Goal: Information Seeking & Learning: Learn about a topic

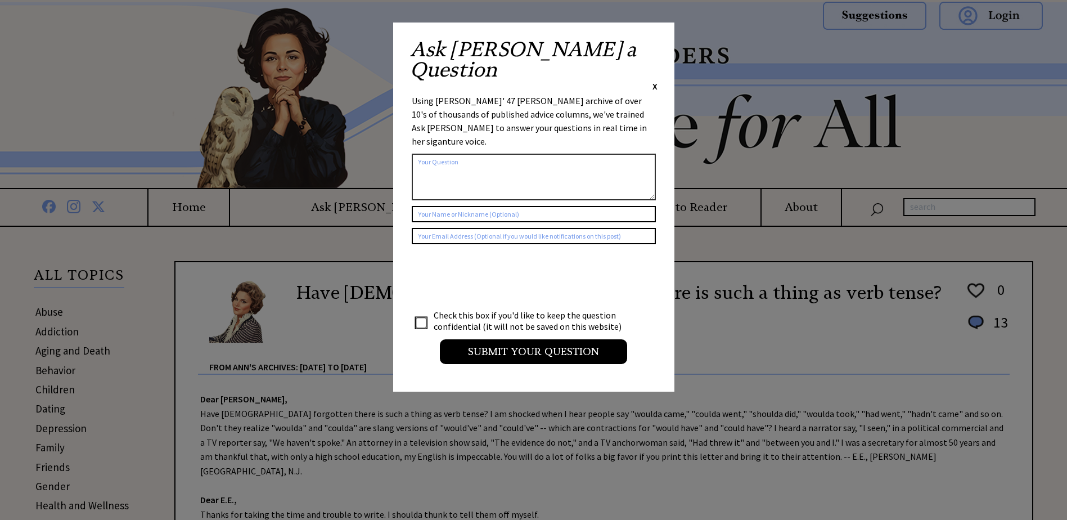
click at [654, 80] on span "X" at bounding box center [654, 85] width 5 height 11
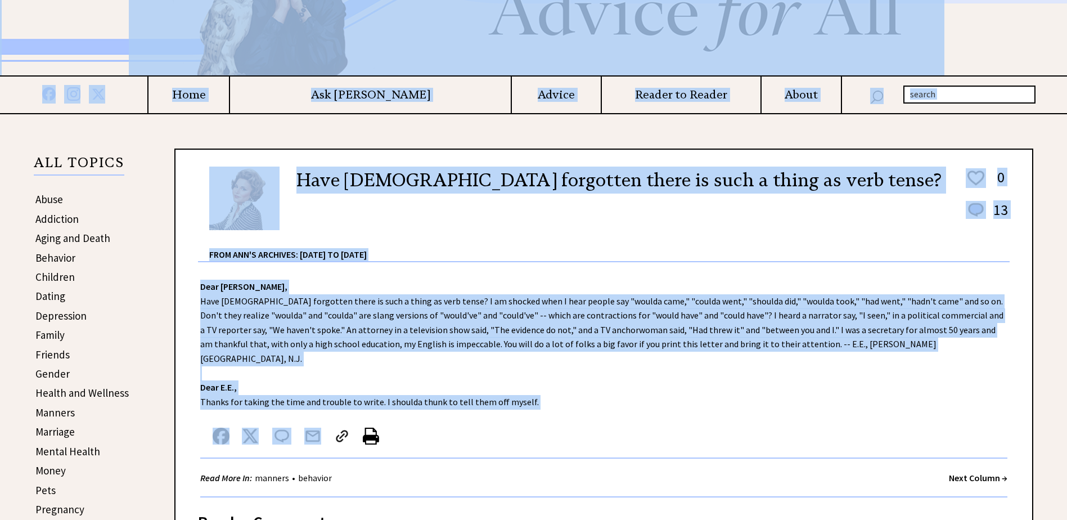
scroll to position [328, 0]
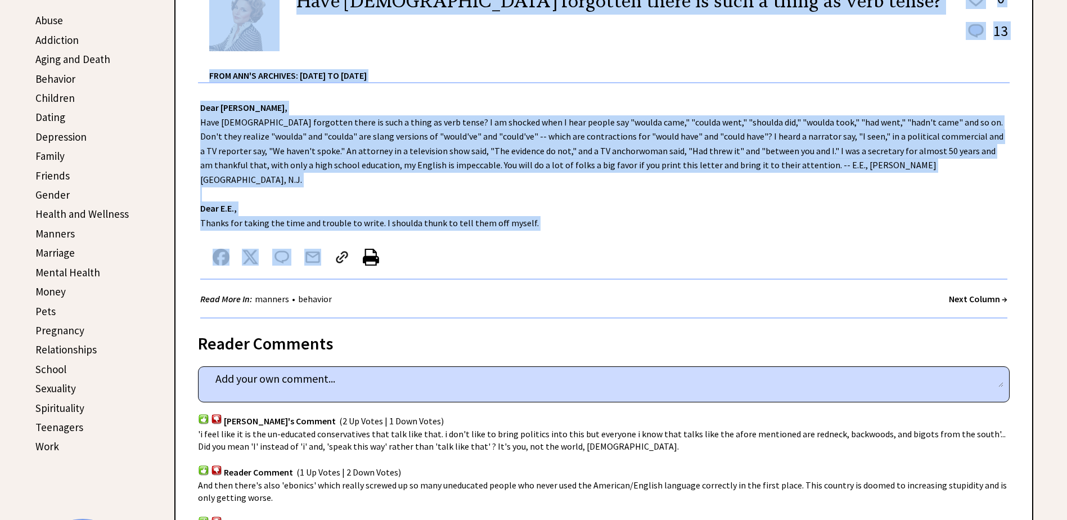
scroll to position [272, 0]
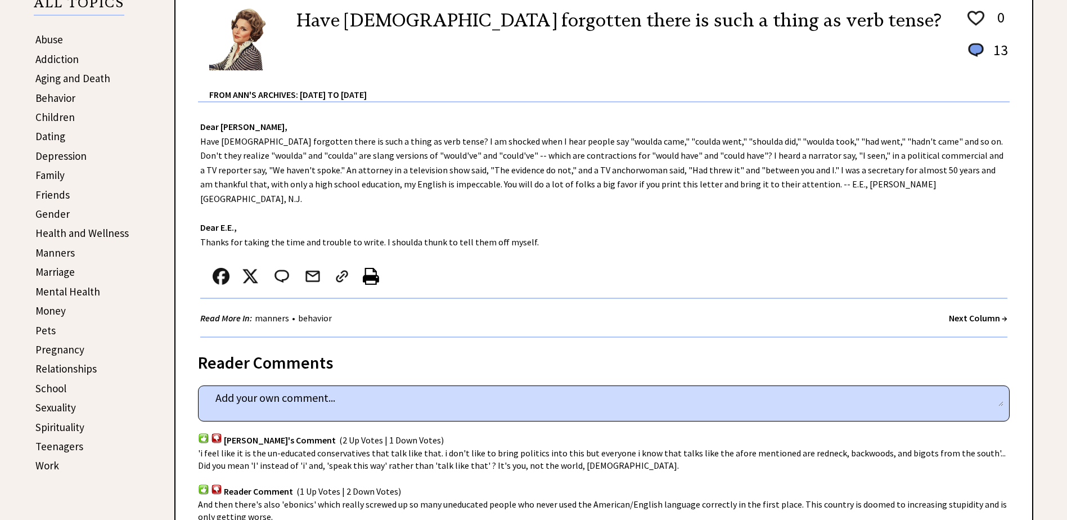
click at [673, 260] on div at bounding box center [591, 278] width 782 height 37
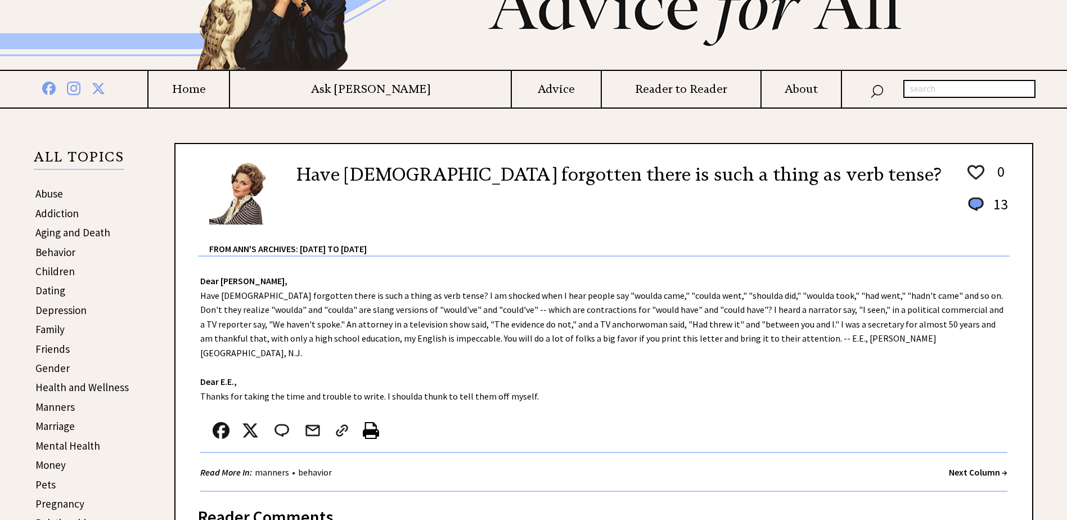
scroll to position [103, 0]
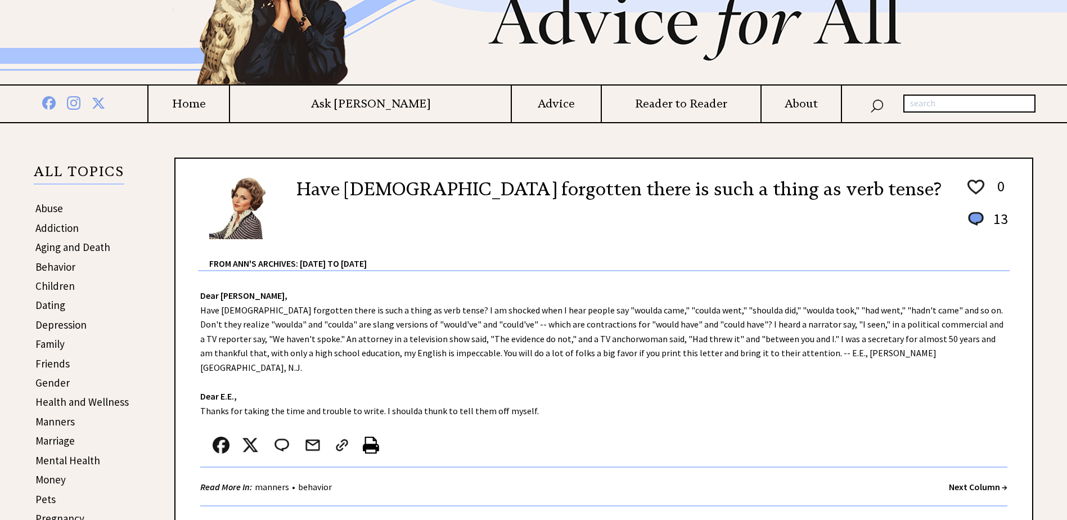
click at [954, 481] on strong "Next Column →" at bounding box center [978, 486] width 58 height 11
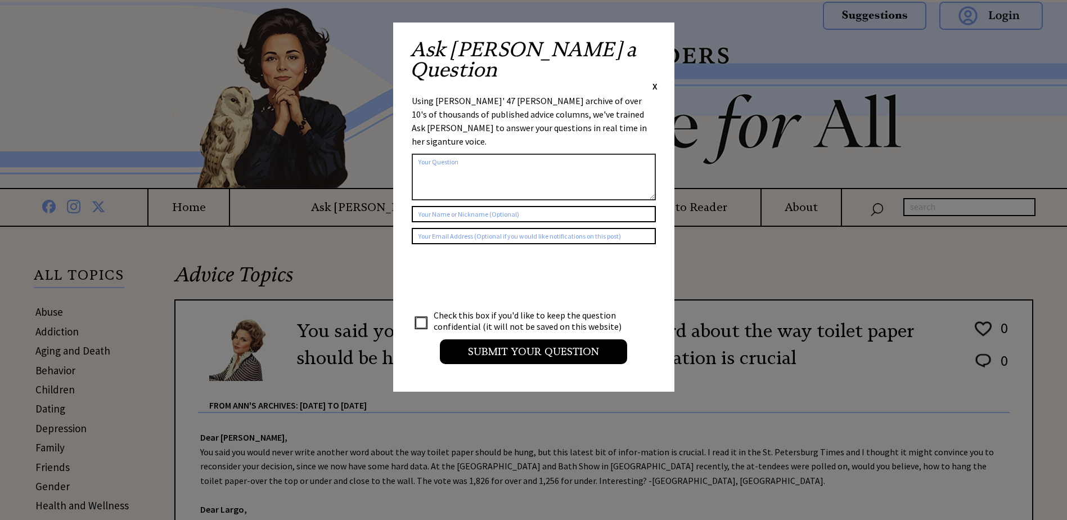
click at [658, 44] on div "Ask Ann a Question X Using Ann Landers' 47 vear archive of over 10's of thousan…" at bounding box center [533, 206] width 281 height 369
click at [657, 80] on span "X" at bounding box center [654, 85] width 5 height 11
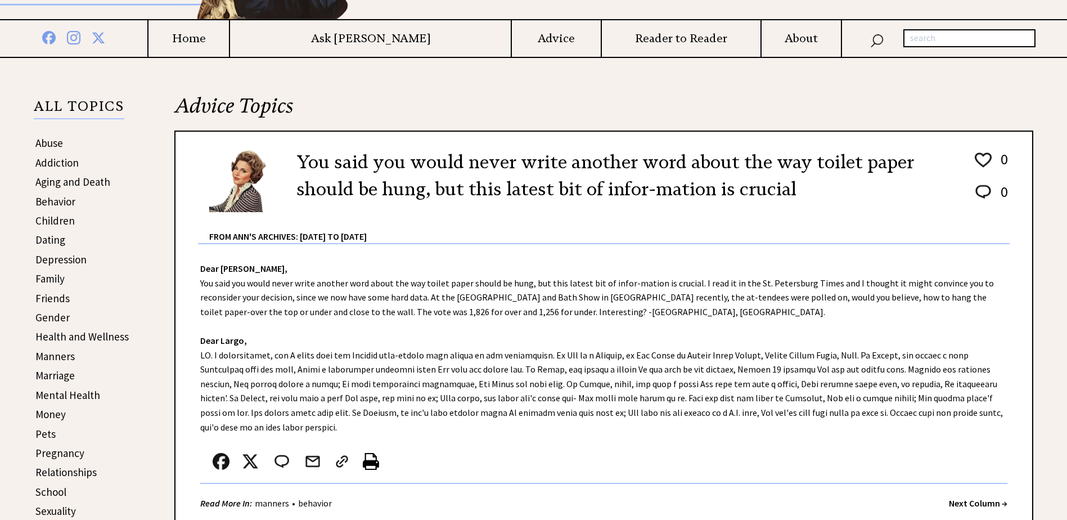
scroll to position [225, 0]
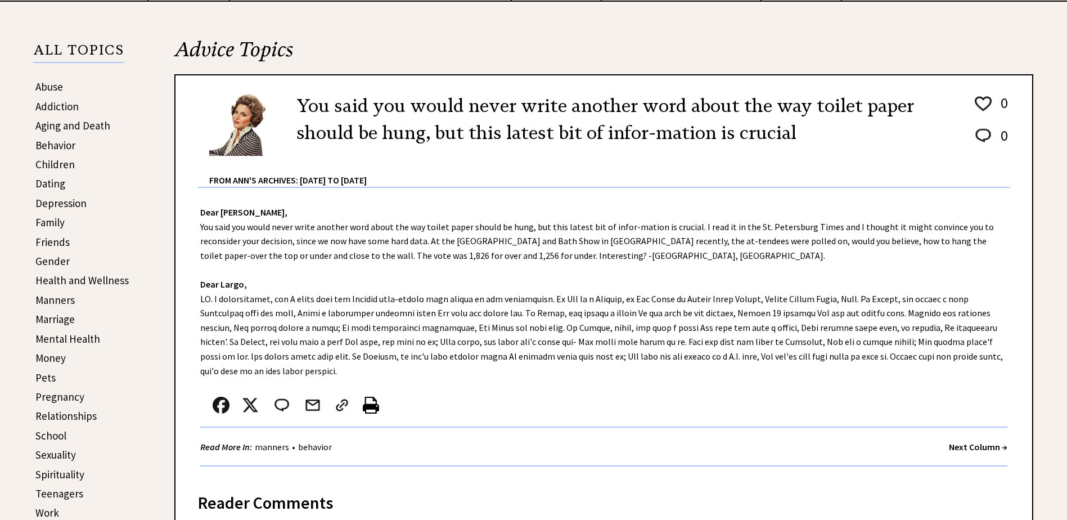
click at [960, 441] on strong "Next Column →" at bounding box center [978, 446] width 58 height 11
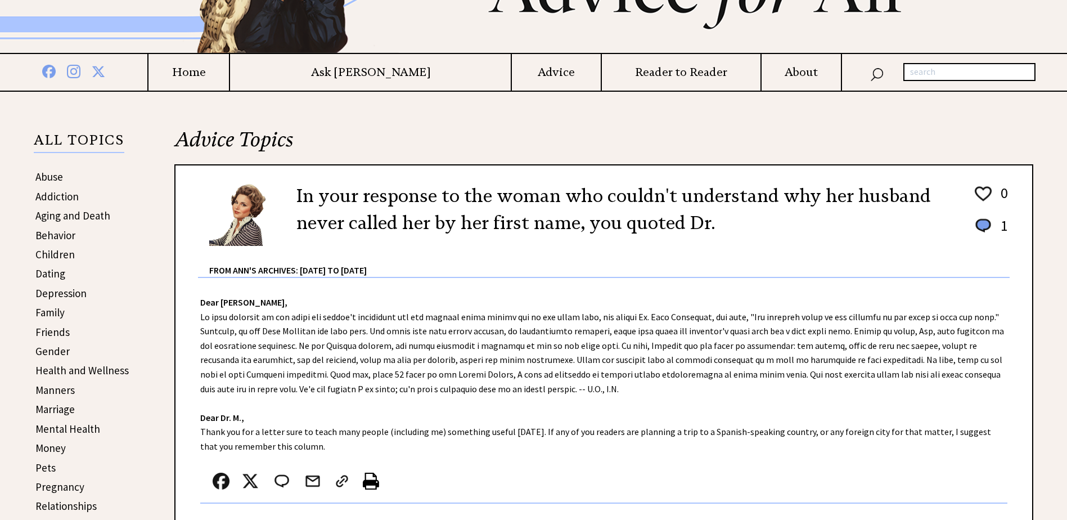
scroll to position [169, 0]
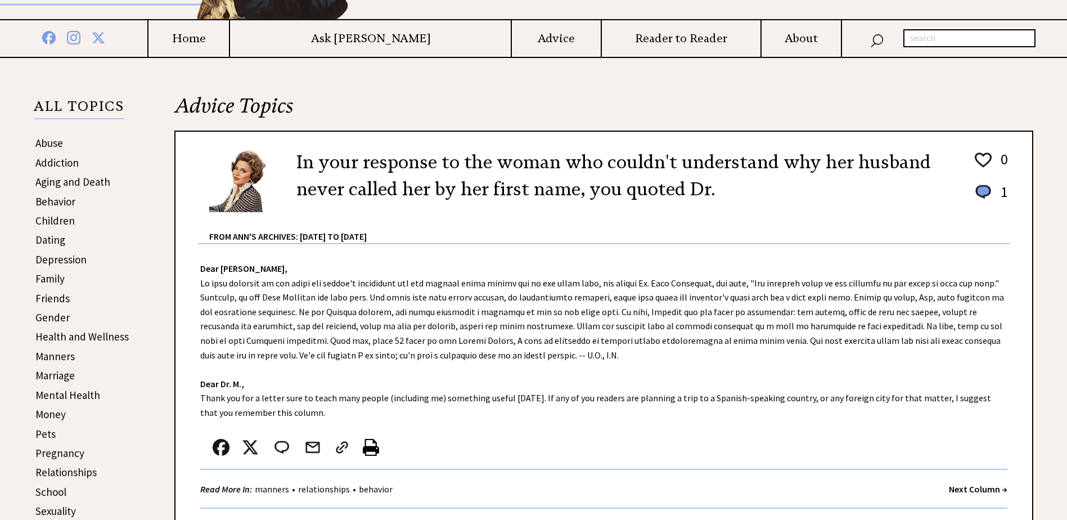
click at [956, 489] on strong "Next Column →" at bounding box center [978, 488] width 58 height 11
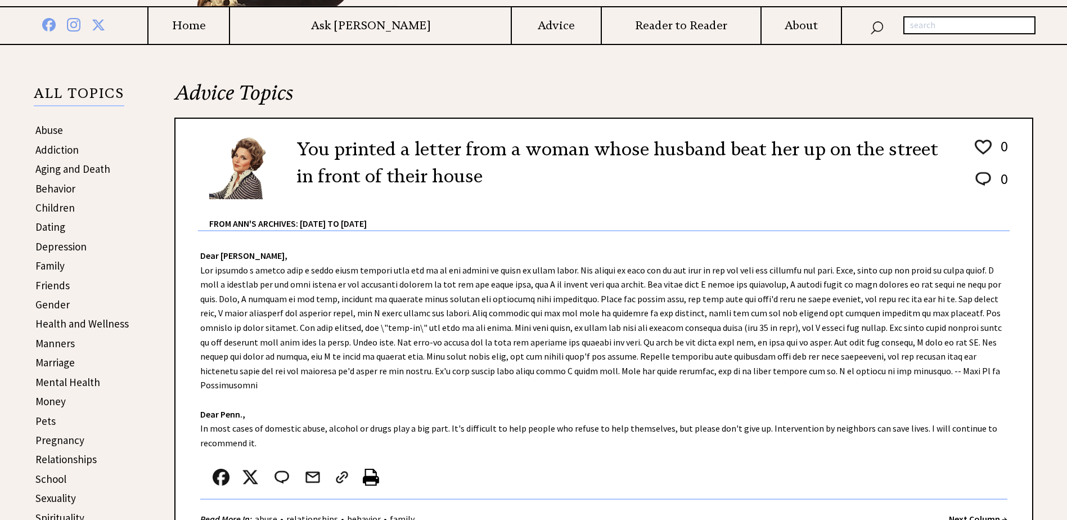
scroll to position [225, 0]
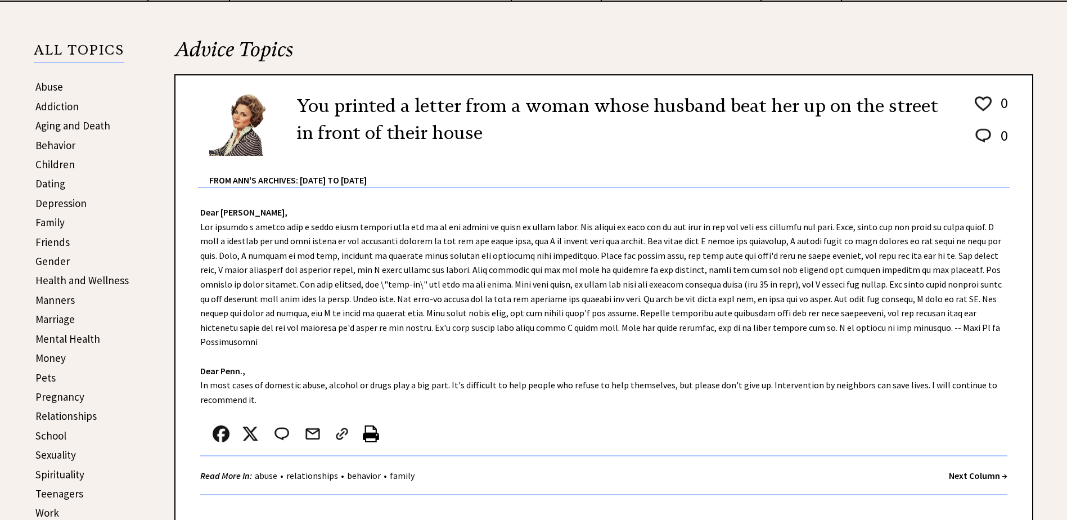
click at [960, 470] on strong "Next Column →" at bounding box center [978, 475] width 58 height 11
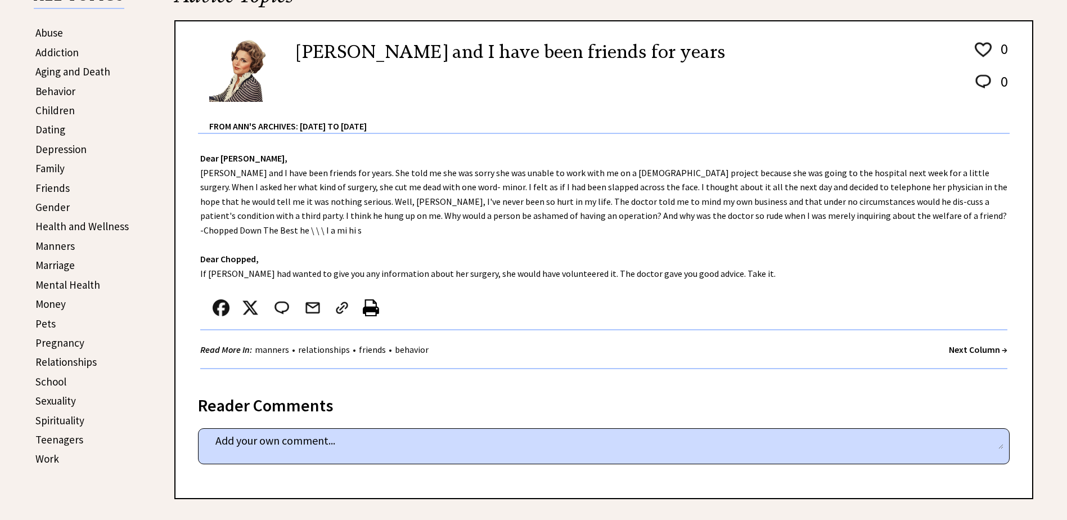
scroll to position [281, 0]
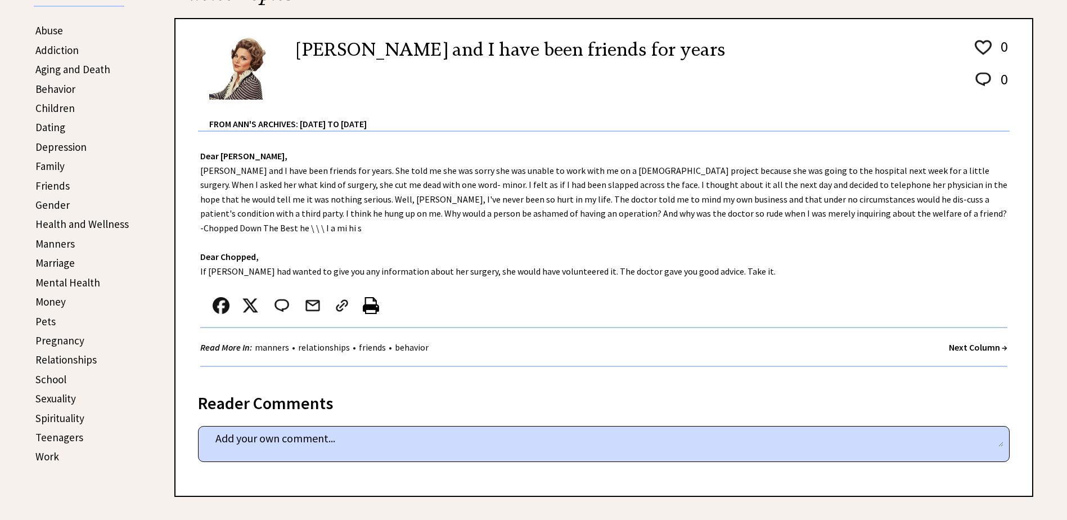
click at [951, 341] on strong "Next Column →" at bounding box center [978, 346] width 58 height 11
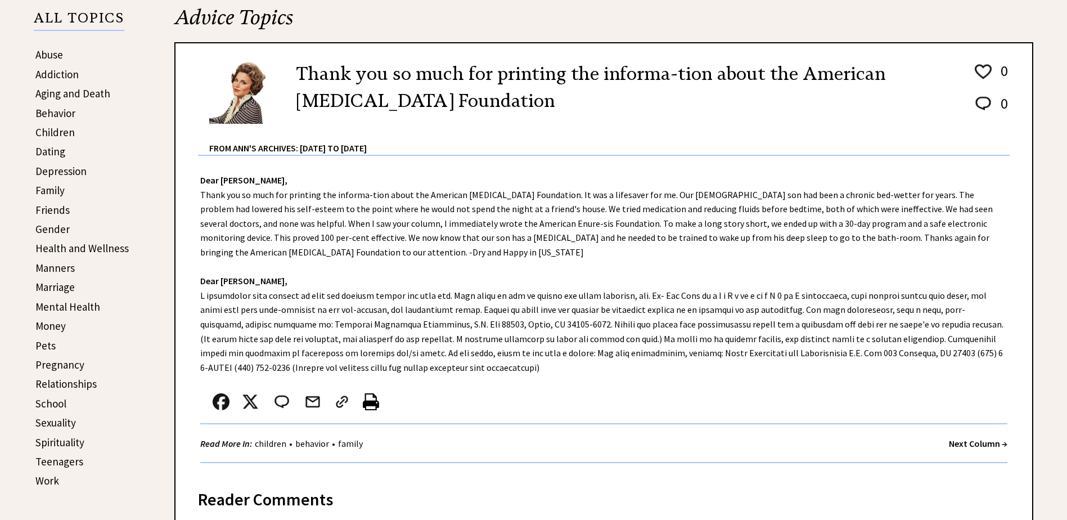
scroll to position [281, 0]
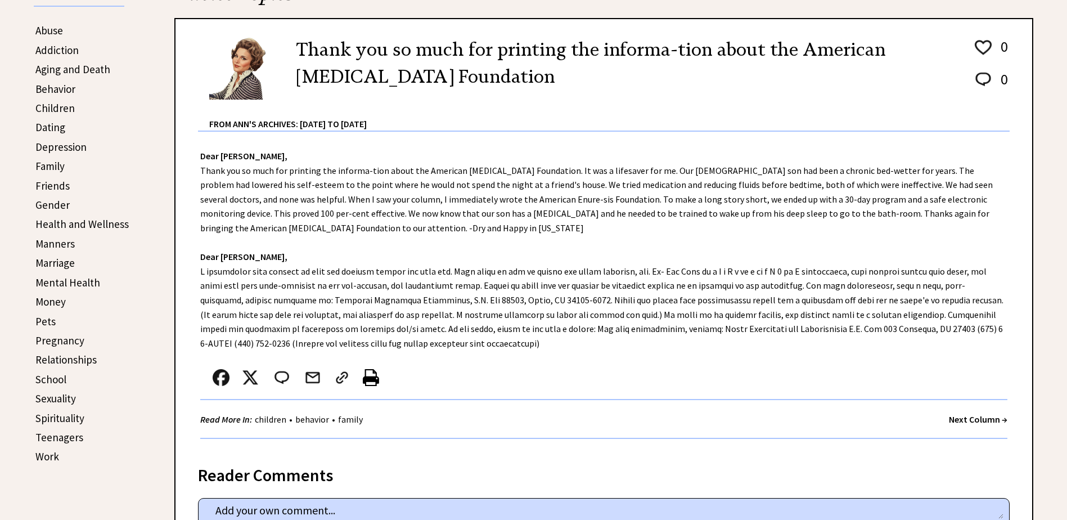
click at [965, 418] on strong "Next Column →" at bounding box center [978, 418] width 58 height 11
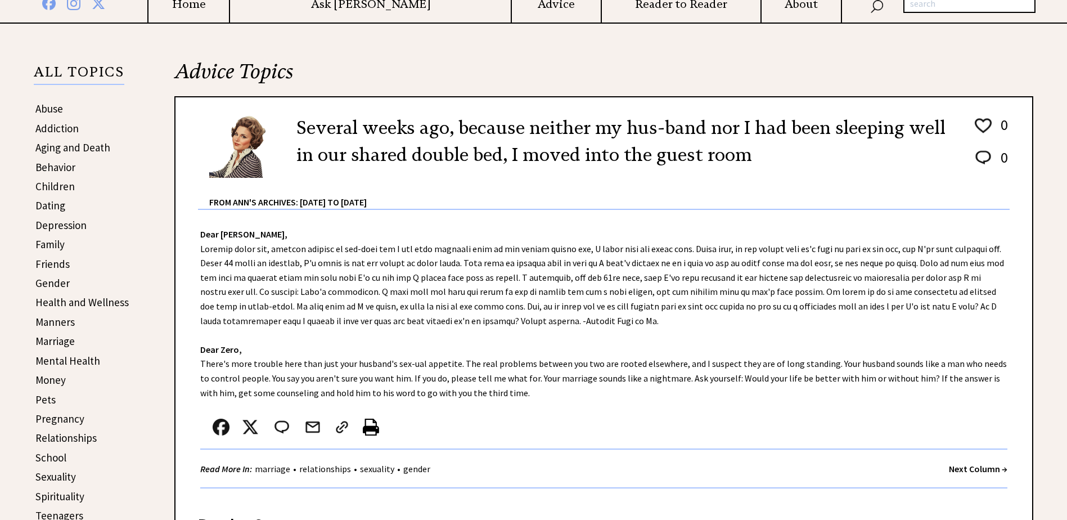
scroll to position [225, 0]
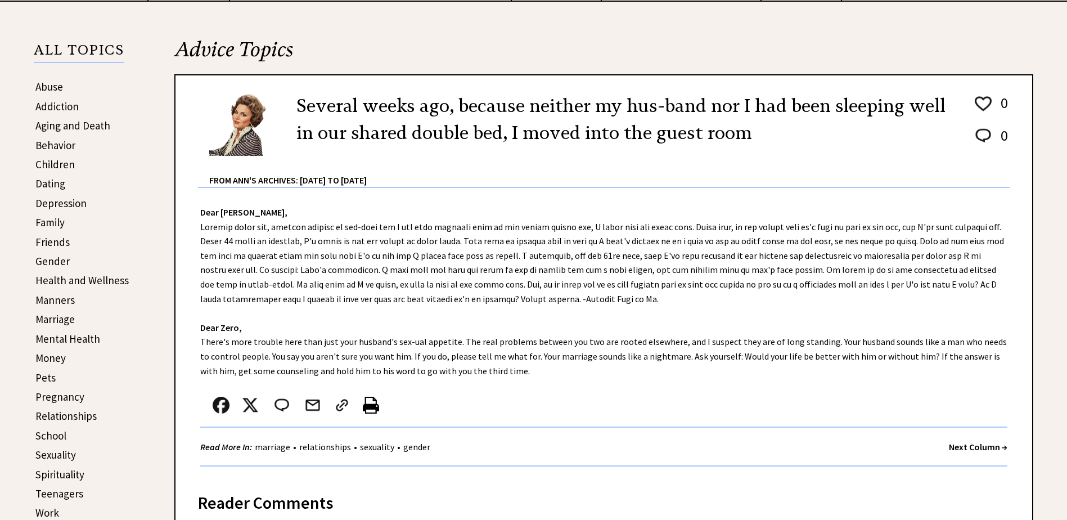
click at [956, 445] on strong "Next Column →" at bounding box center [978, 446] width 58 height 11
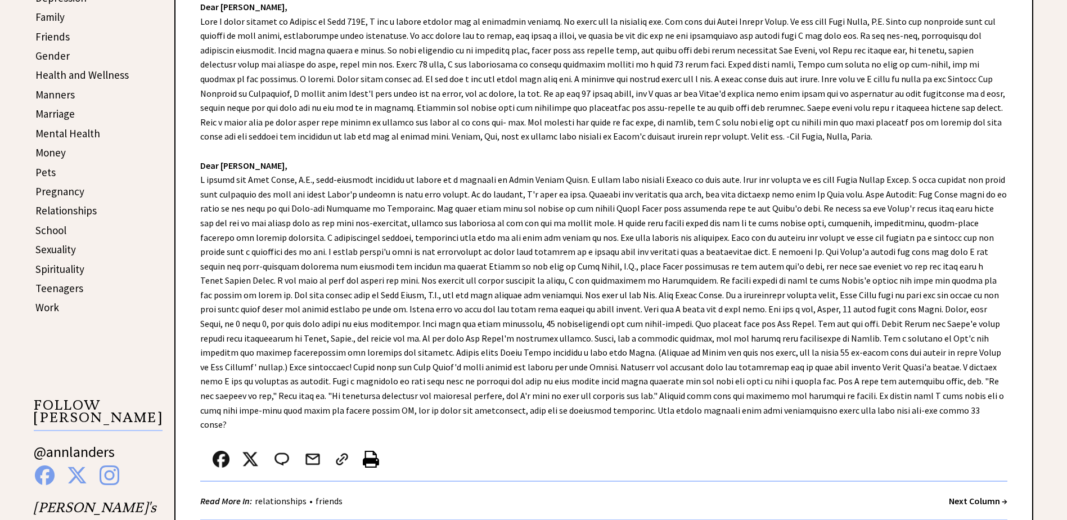
scroll to position [450, 0]
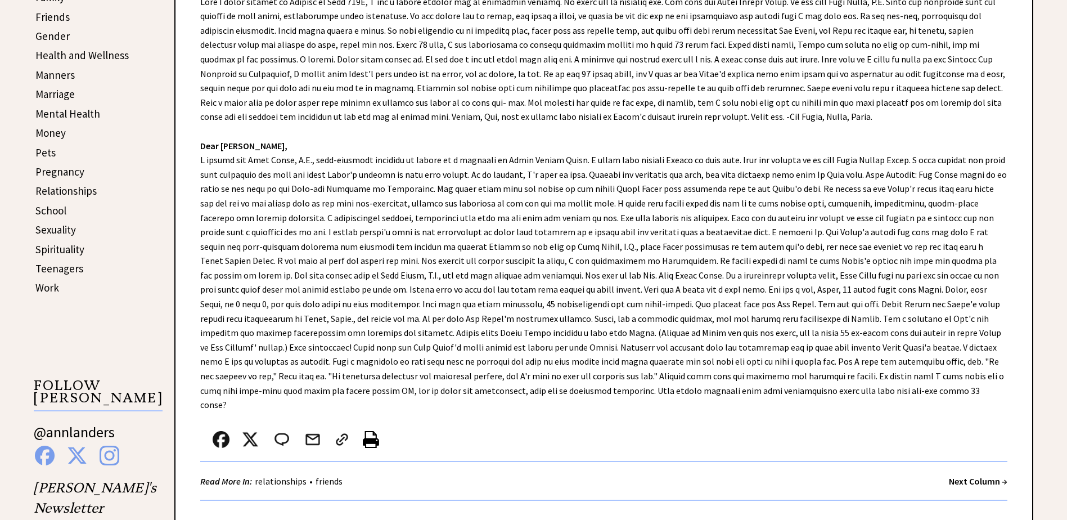
click at [980, 475] on strong "Next Column →" at bounding box center [978, 480] width 58 height 11
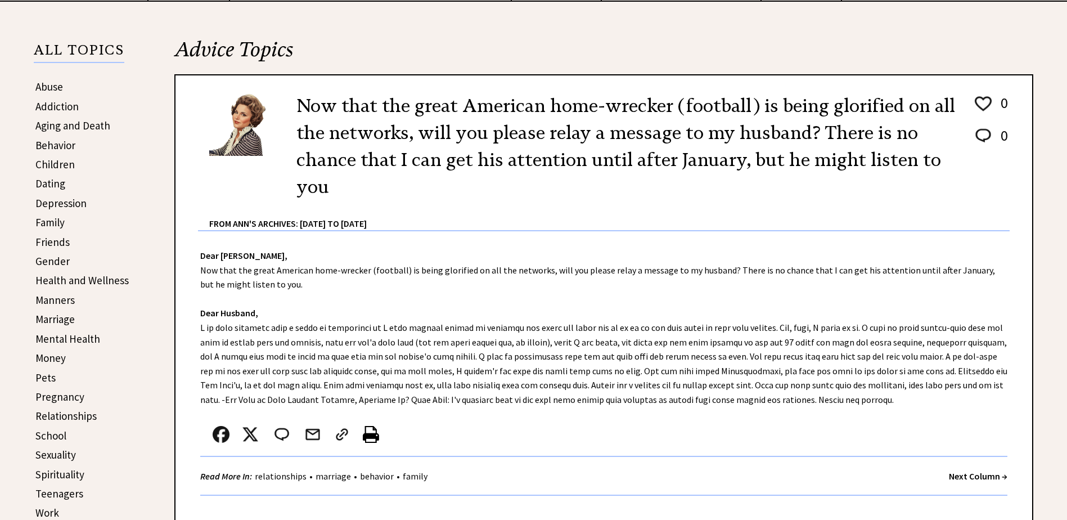
scroll to position [281, 0]
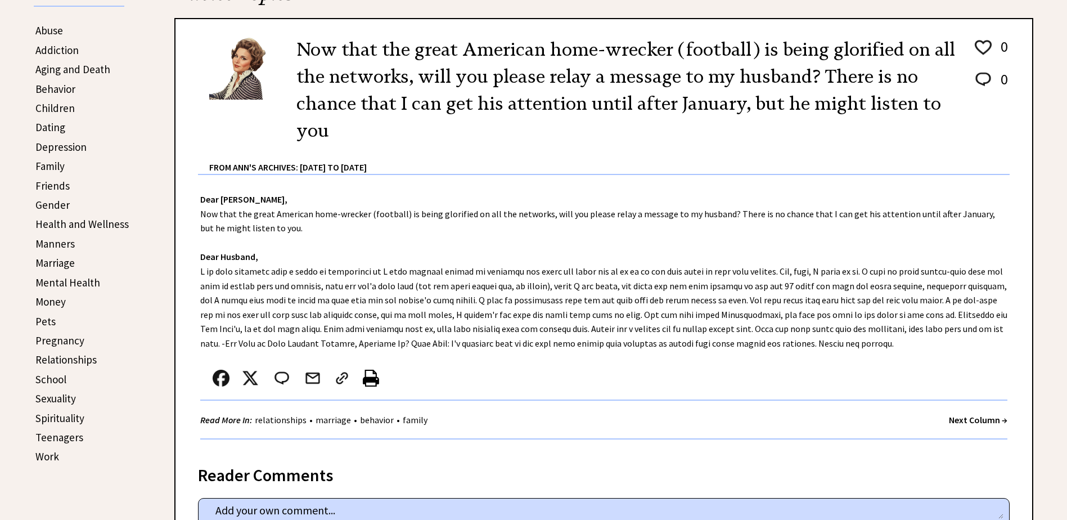
click at [51, 224] on link "Health and Wellness" at bounding box center [81, 223] width 93 height 13
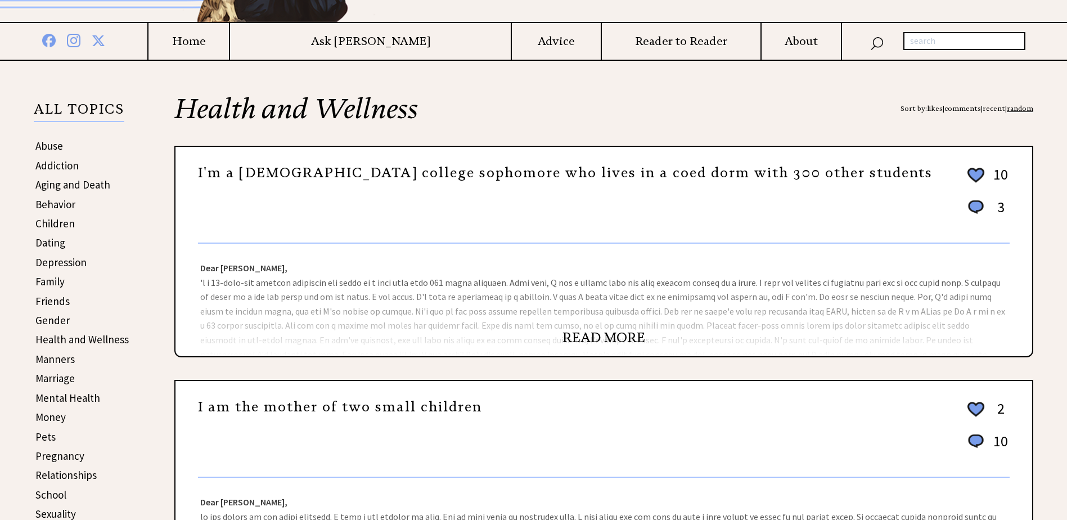
scroll to position [169, 0]
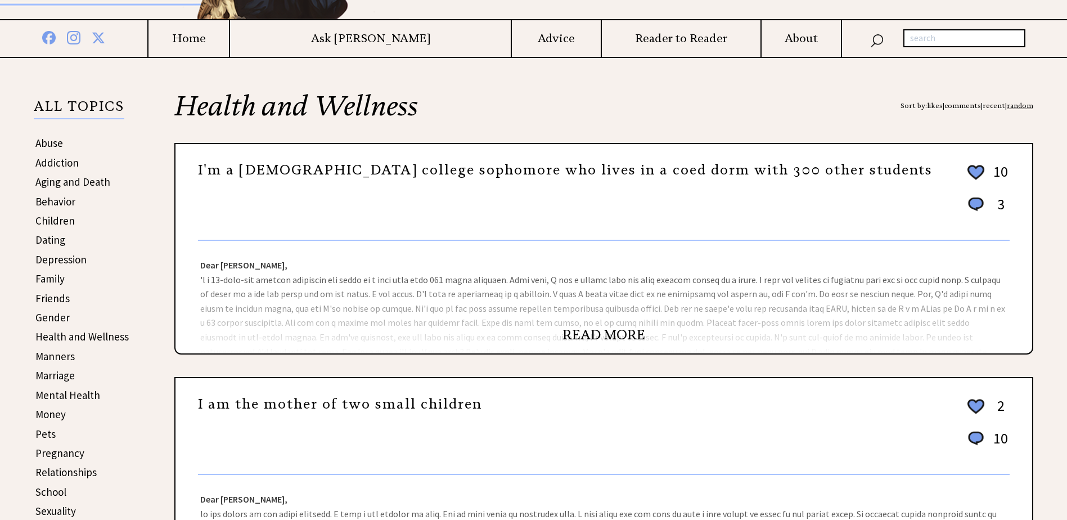
click at [583, 332] on link "READ MORE" at bounding box center [603, 334] width 83 height 17
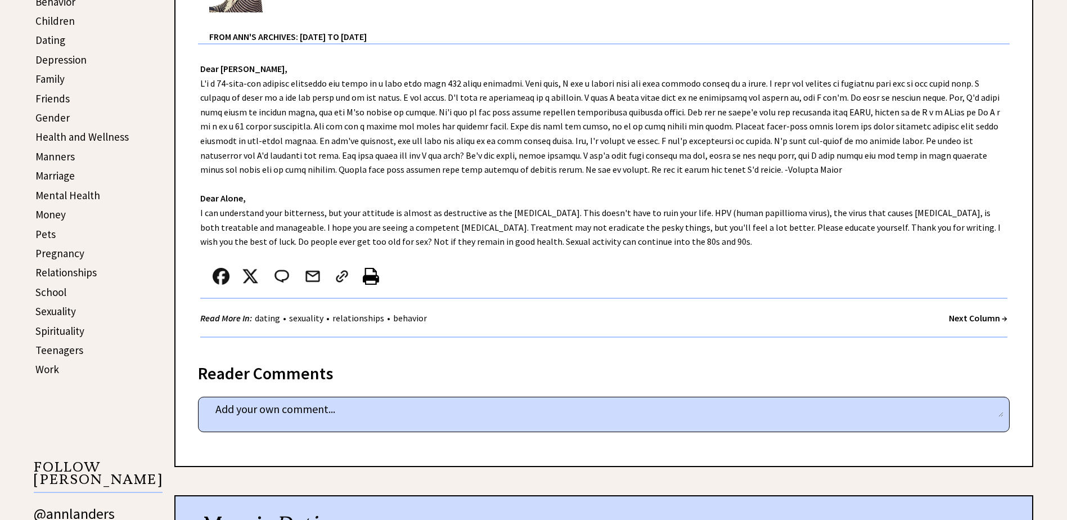
scroll to position [394, 0]
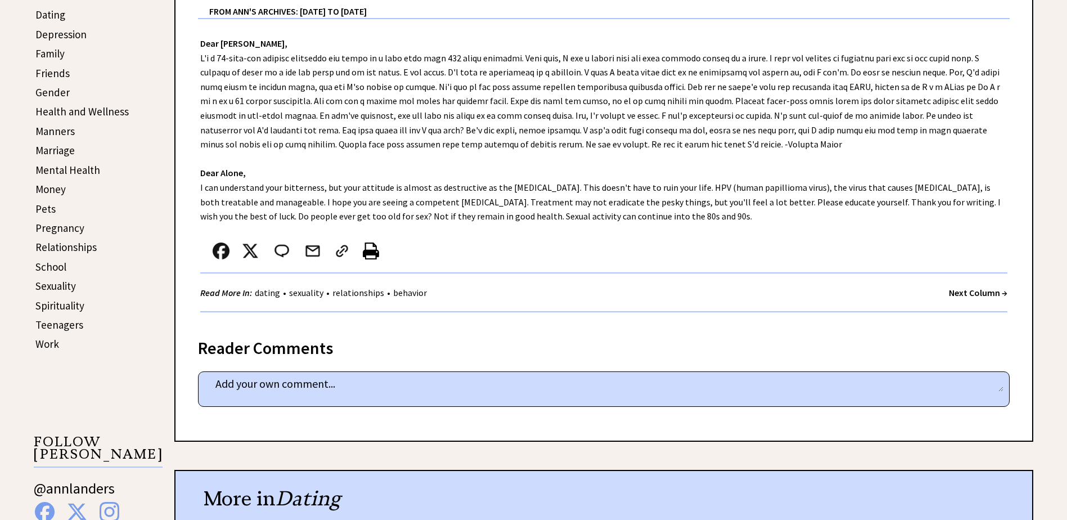
click at [965, 291] on strong "Next Column →" at bounding box center [978, 292] width 58 height 11
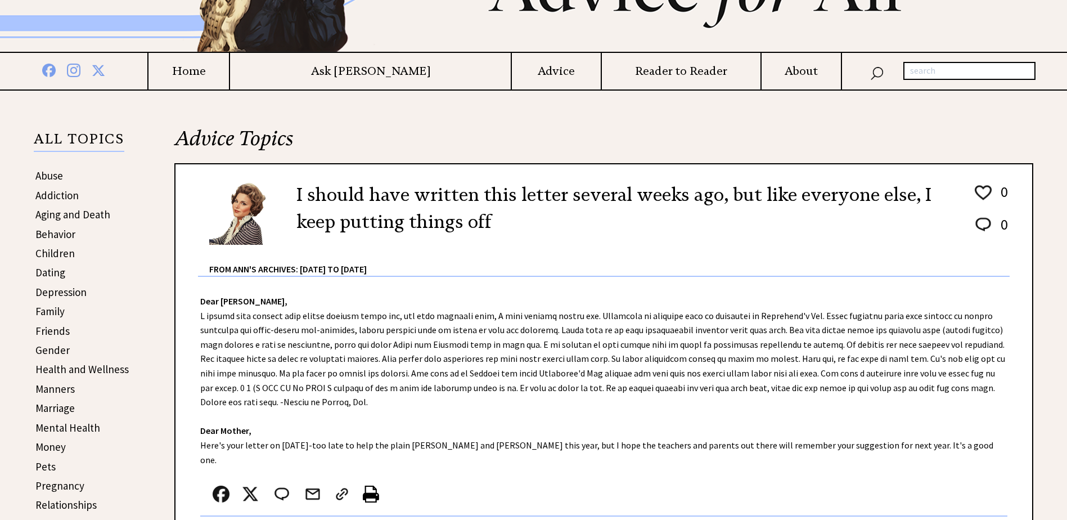
scroll to position [169, 0]
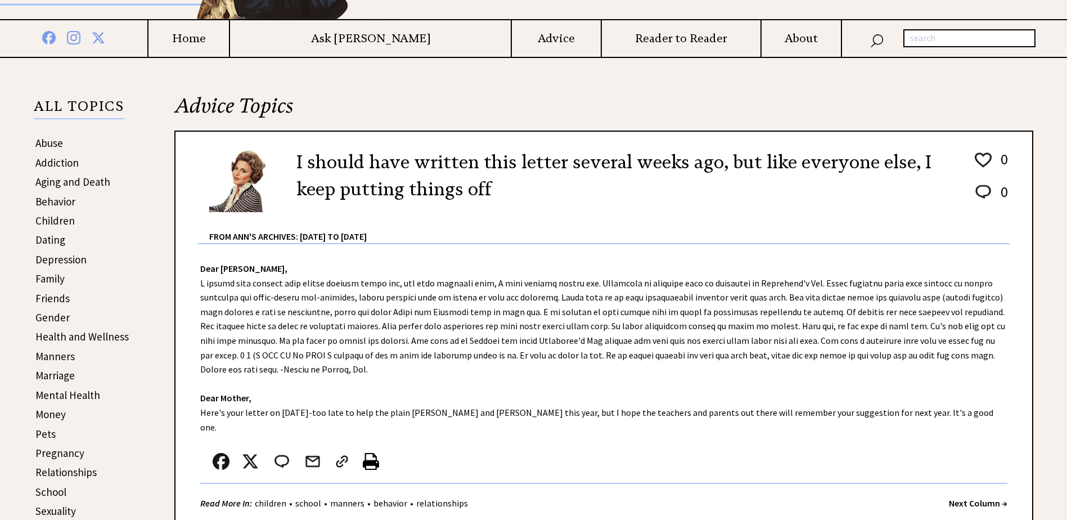
click at [961, 497] on strong "Next Column →" at bounding box center [978, 502] width 58 height 11
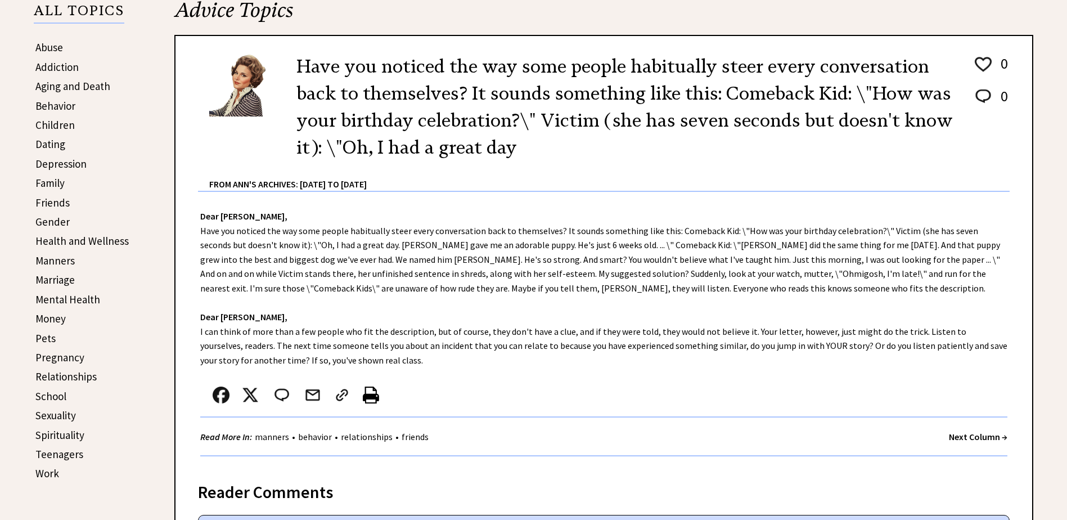
scroll to position [281, 0]
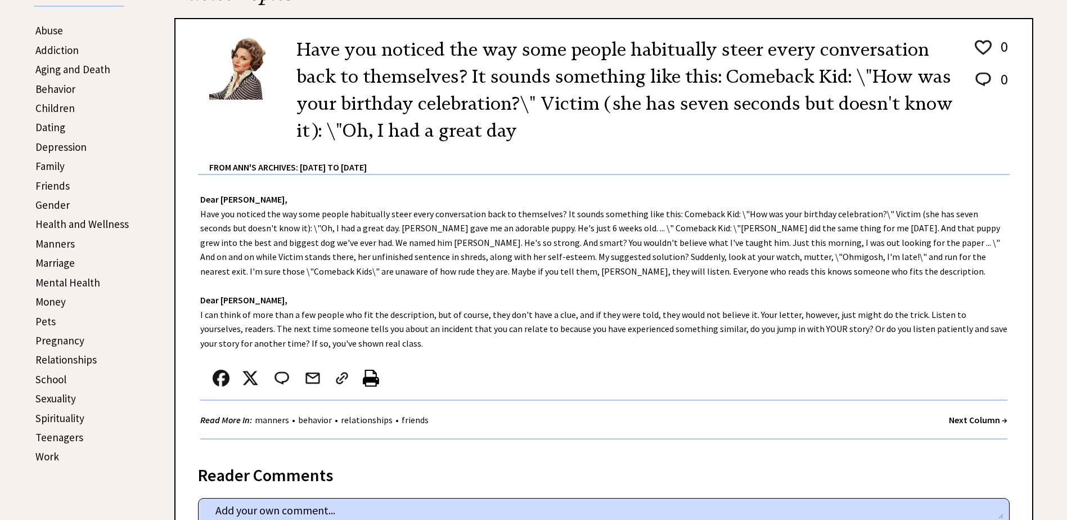
click at [955, 421] on strong "Next Column →" at bounding box center [978, 419] width 58 height 11
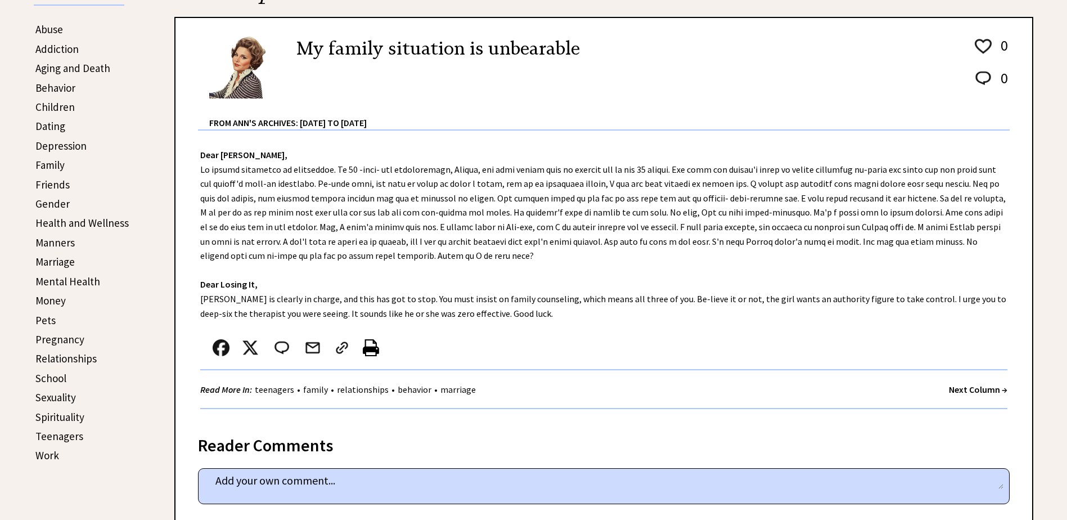
scroll to position [281, 0]
click at [949, 390] on strong "Next Column →" at bounding box center [978, 390] width 58 height 11
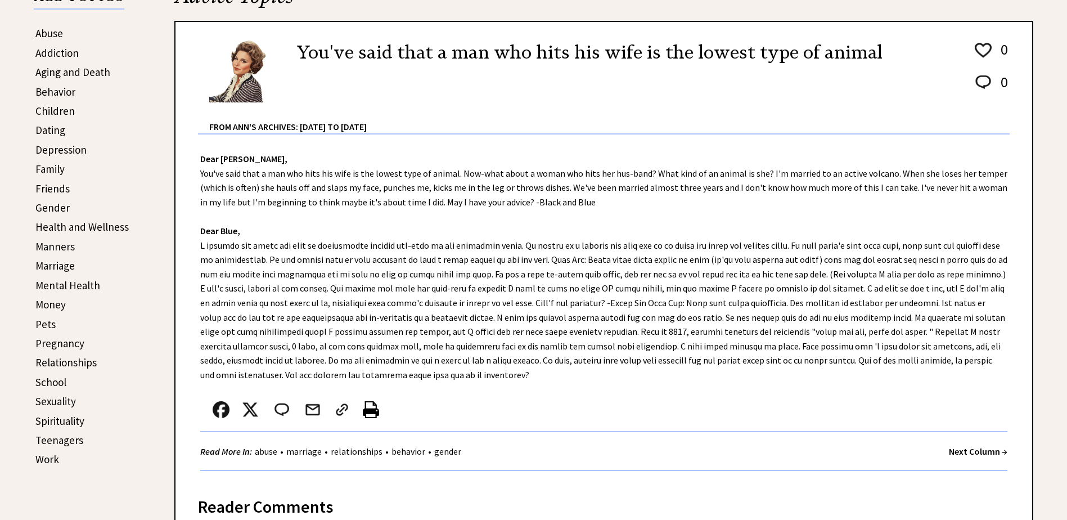
scroll to position [281, 0]
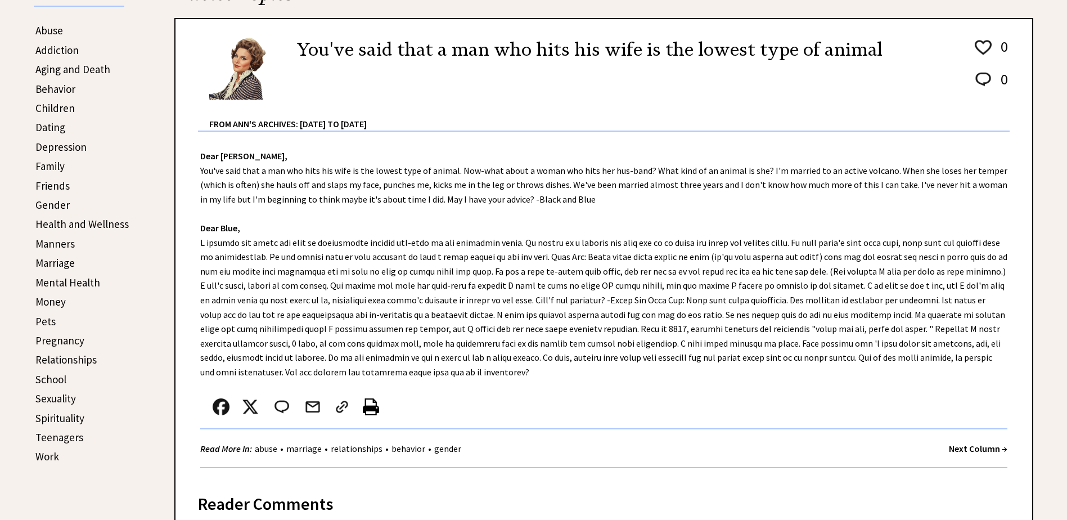
click at [979, 446] on strong "Next Column →" at bounding box center [978, 448] width 58 height 11
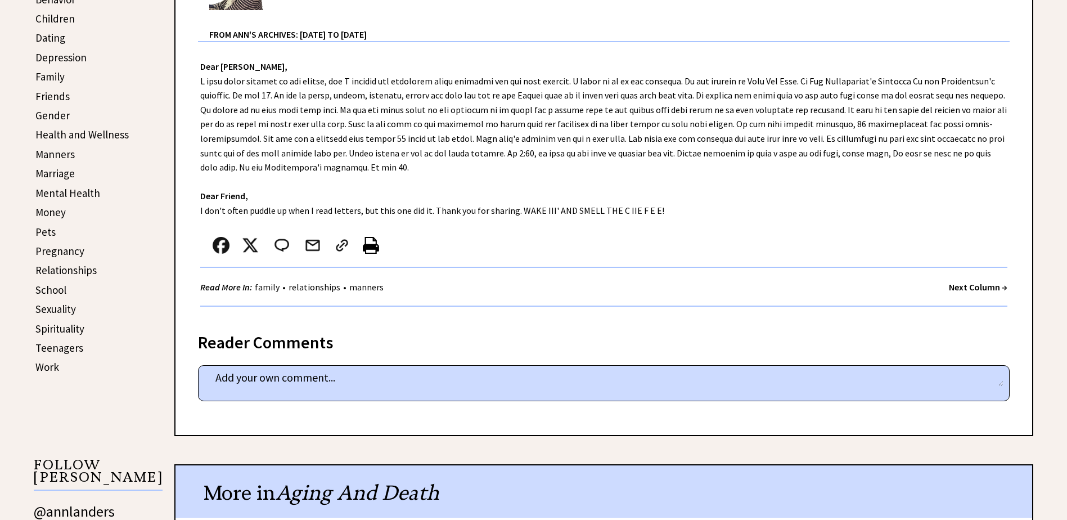
scroll to position [394, 0]
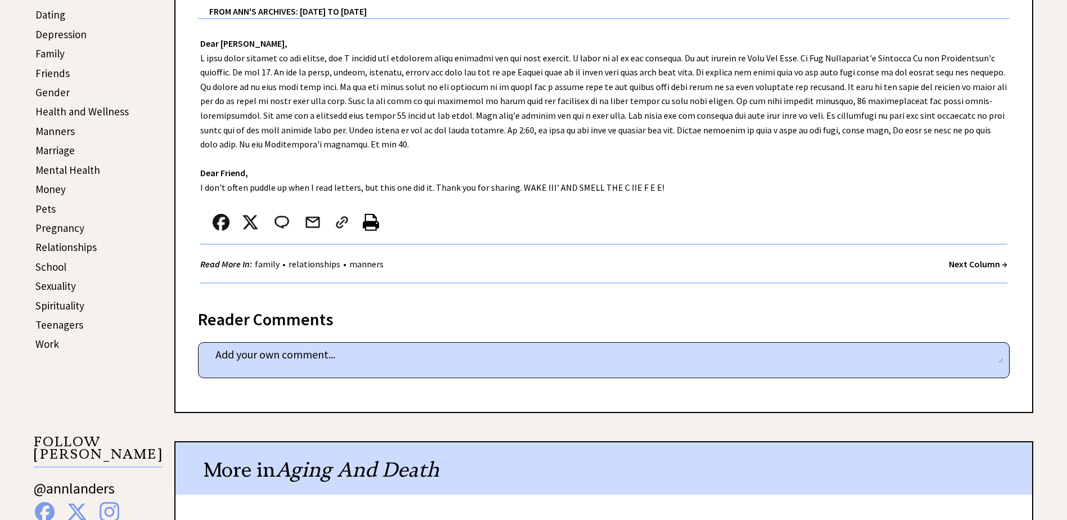
click at [956, 263] on strong "Next Column →" at bounding box center [978, 263] width 58 height 11
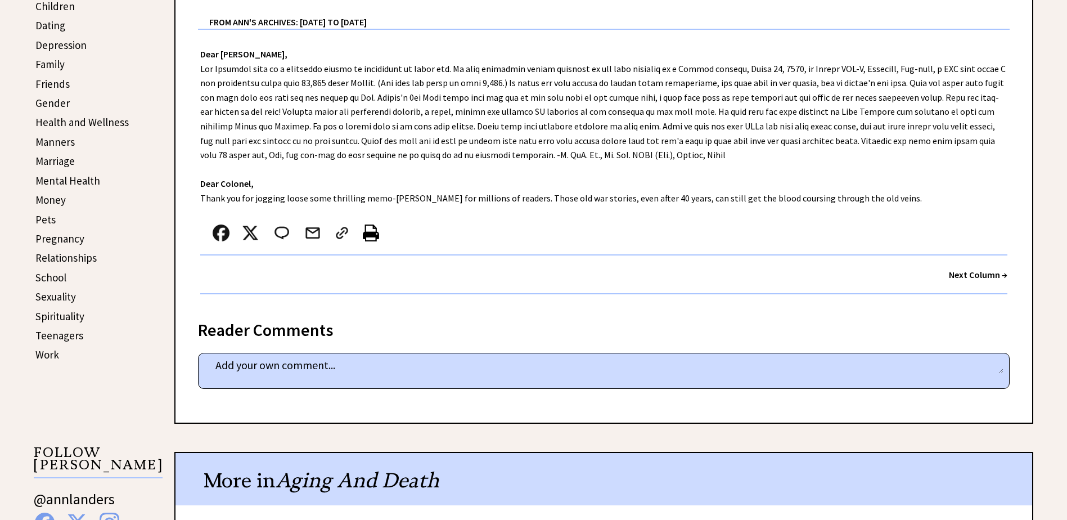
scroll to position [394, 0]
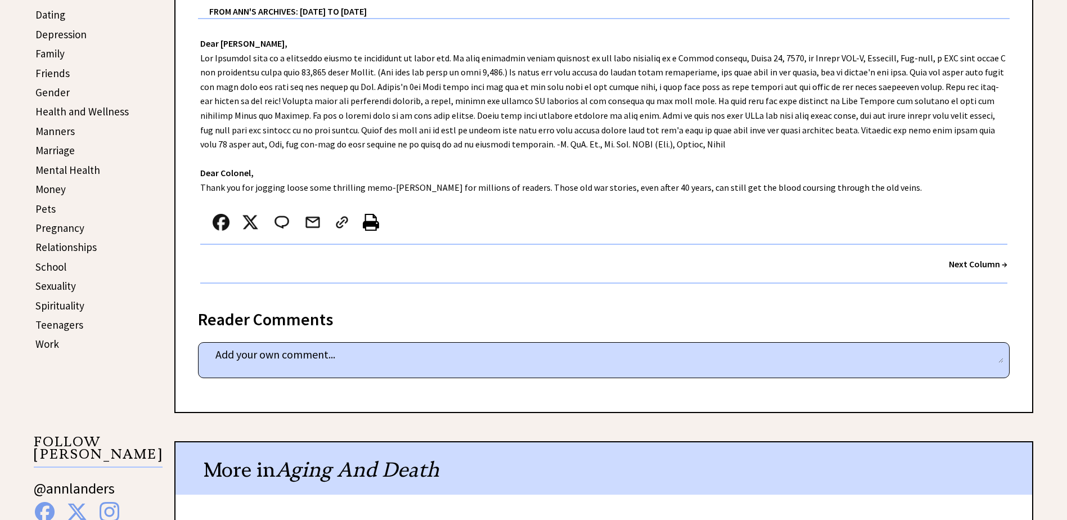
click at [50, 342] on link "Work" at bounding box center [47, 343] width 24 height 13
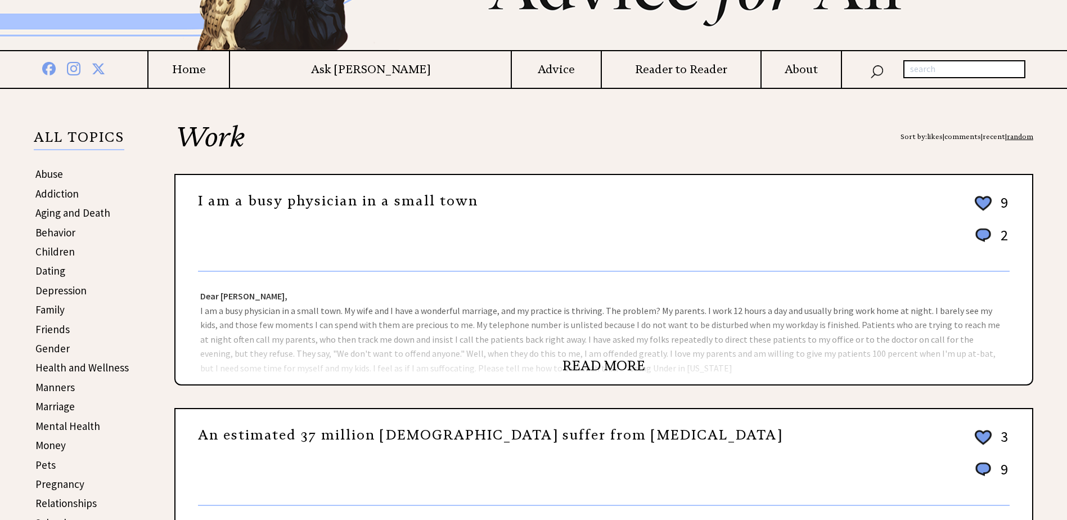
scroll to position [169, 0]
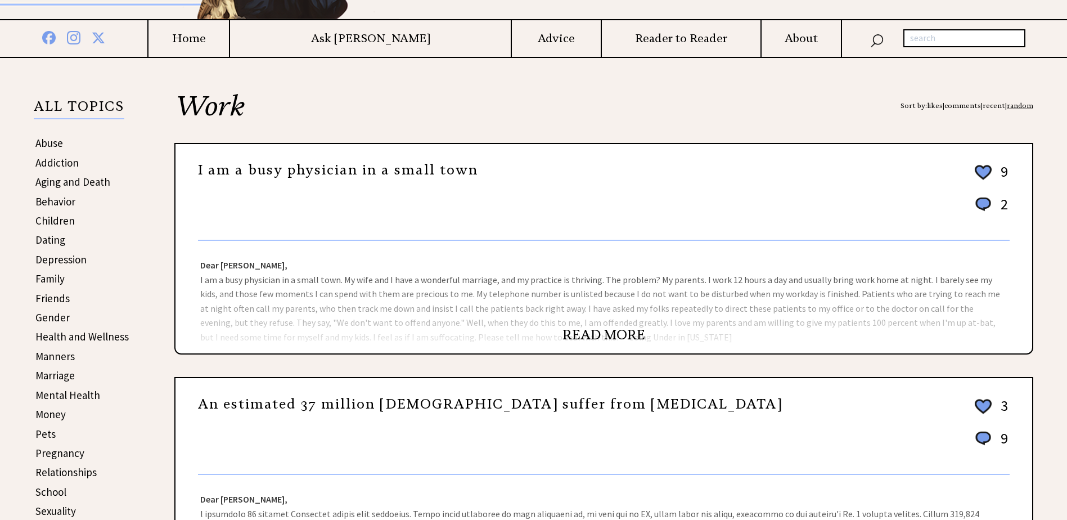
click at [588, 330] on link "READ MORE" at bounding box center [603, 334] width 83 height 17
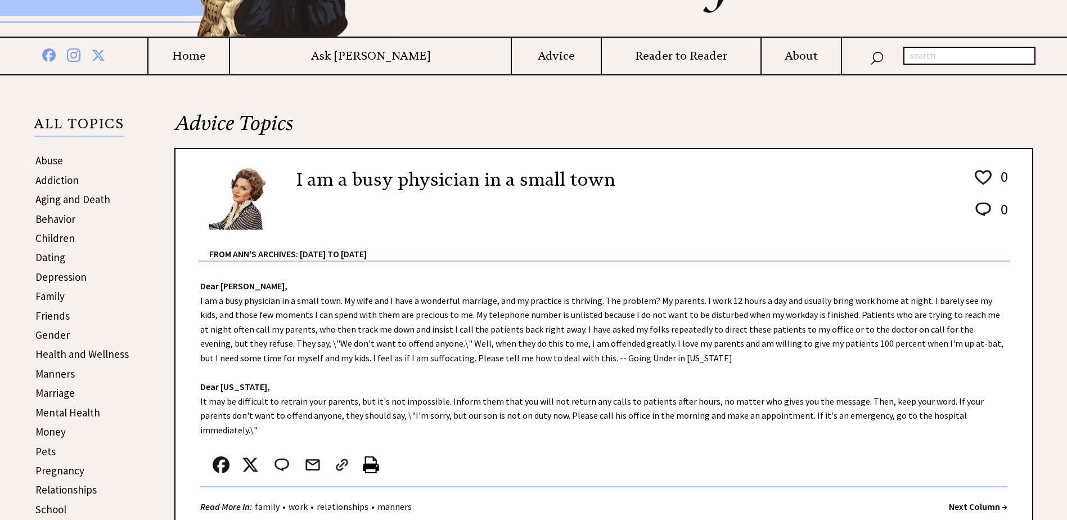
scroll to position [281, 0]
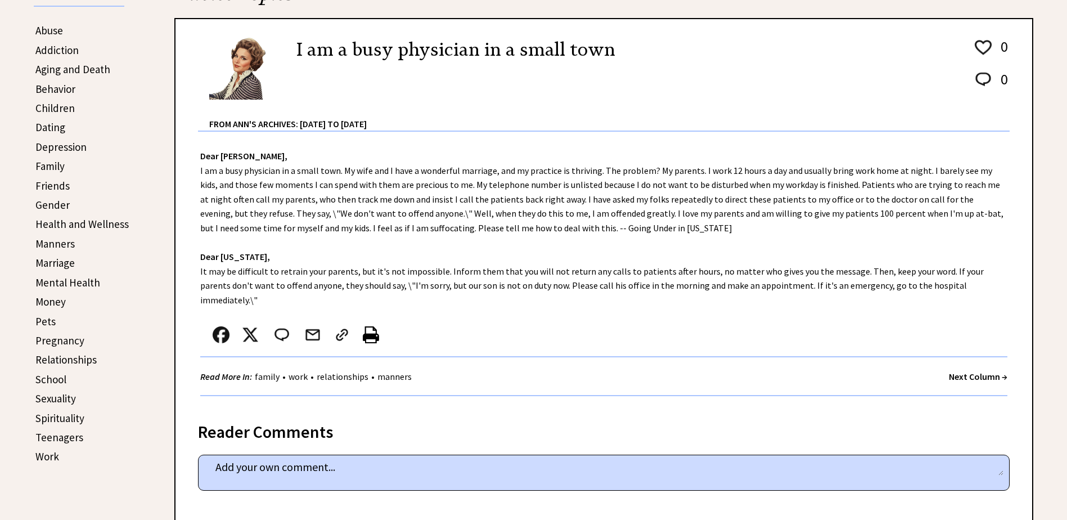
click at [964, 371] on strong "Next Column →" at bounding box center [978, 376] width 58 height 11
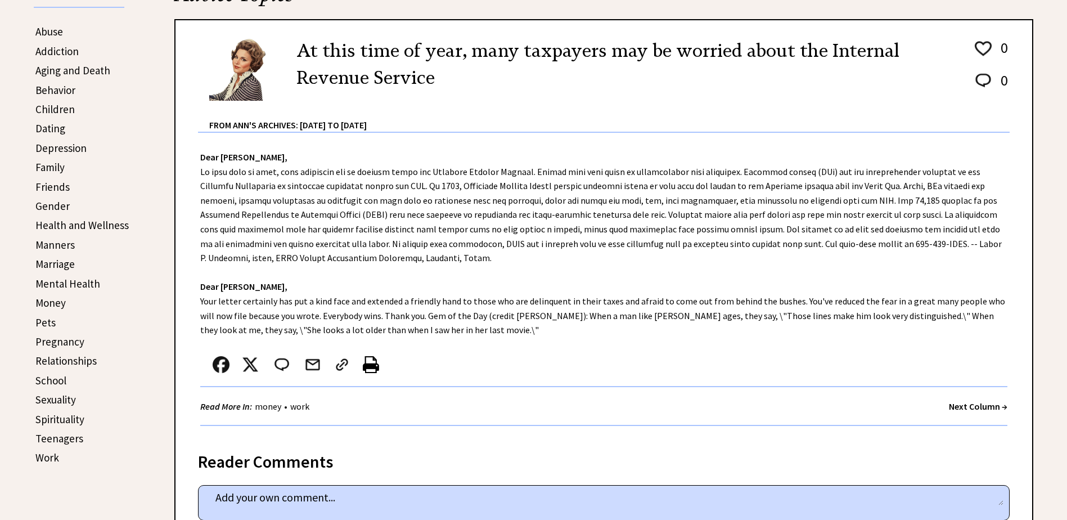
scroll to position [281, 0]
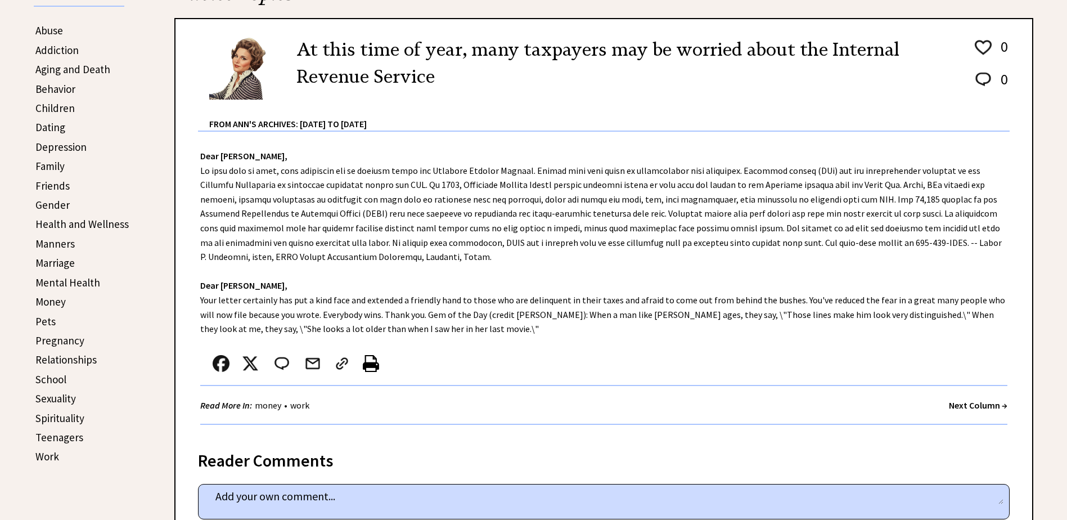
click at [956, 402] on strong "Next Column →" at bounding box center [978, 404] width 58 height 11
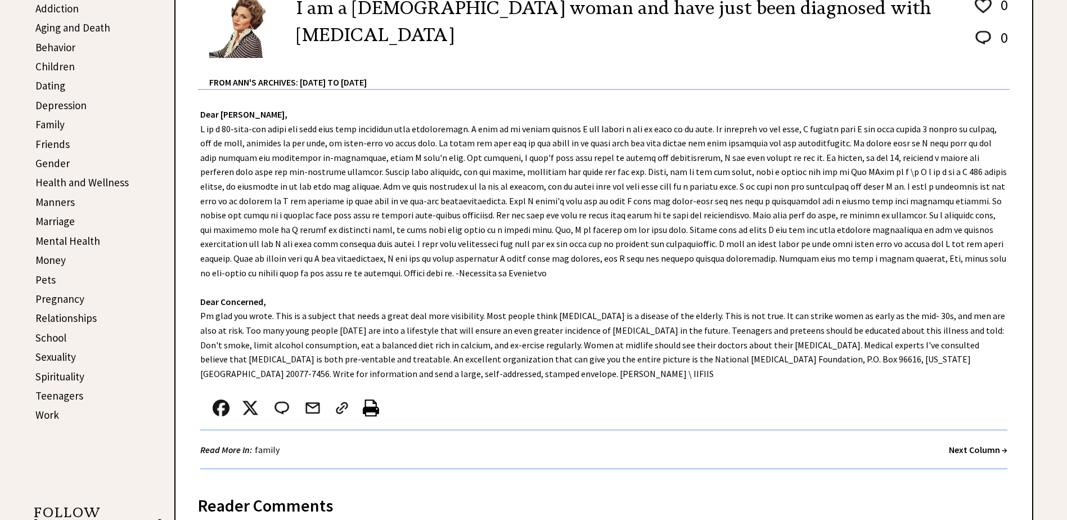
scroll to position [337, 0]
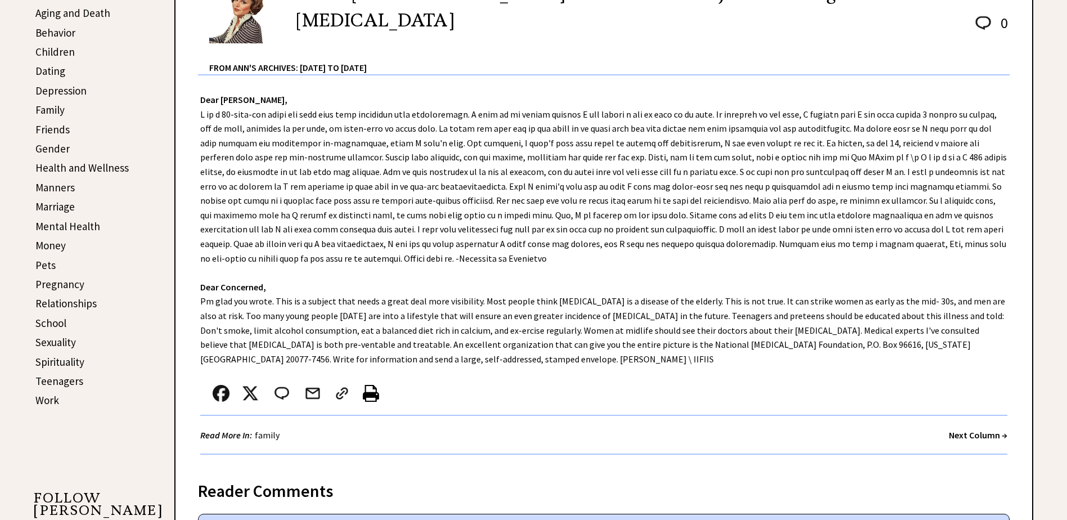
click at [961, 435] on strong "Next Column →" at bounding box center [978, 434] width 58 height 11
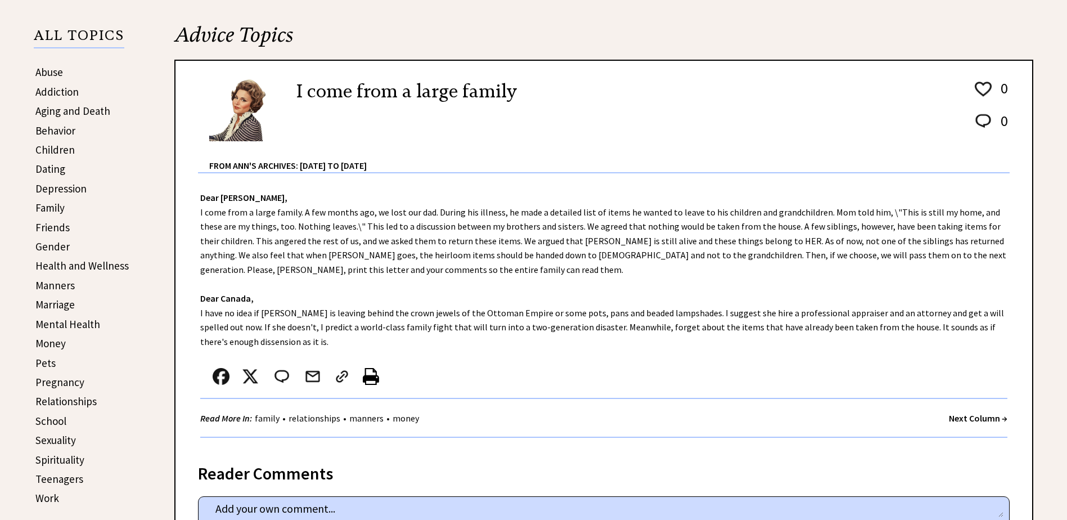
scroll to position [281, 0]
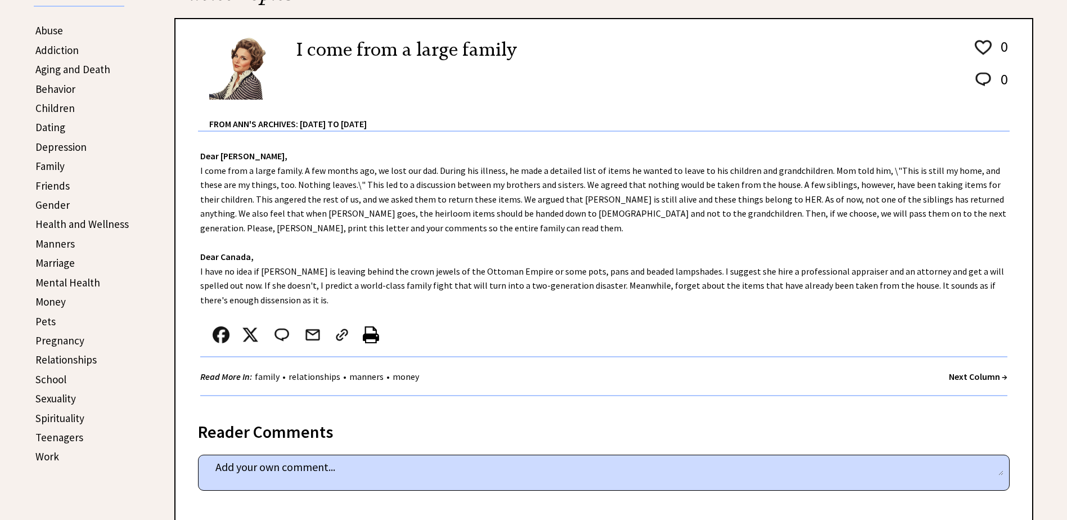
click at [952, 377] on strong "Next Column →" at bounding box center [978, 376] width 58 height 11
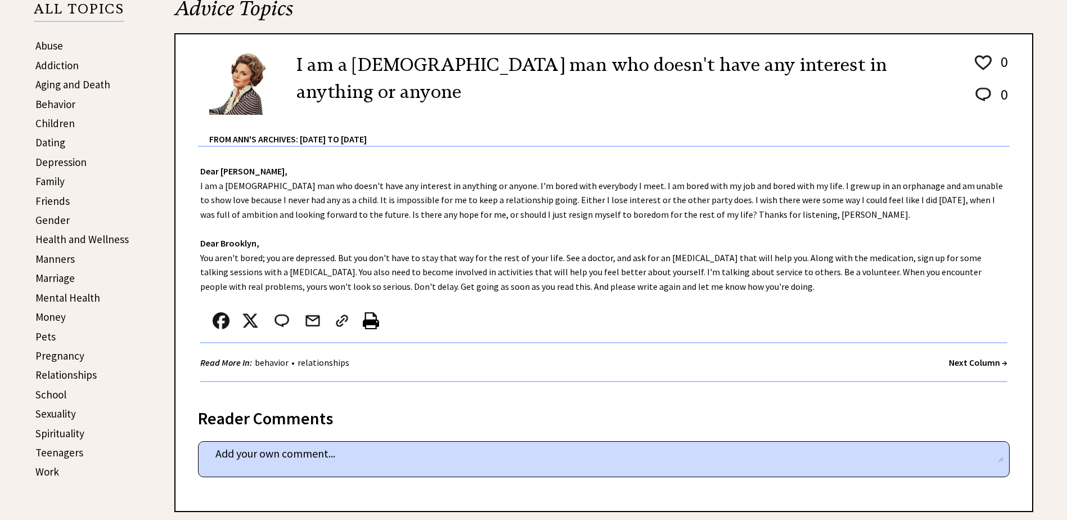
scroll to position [281, 0]
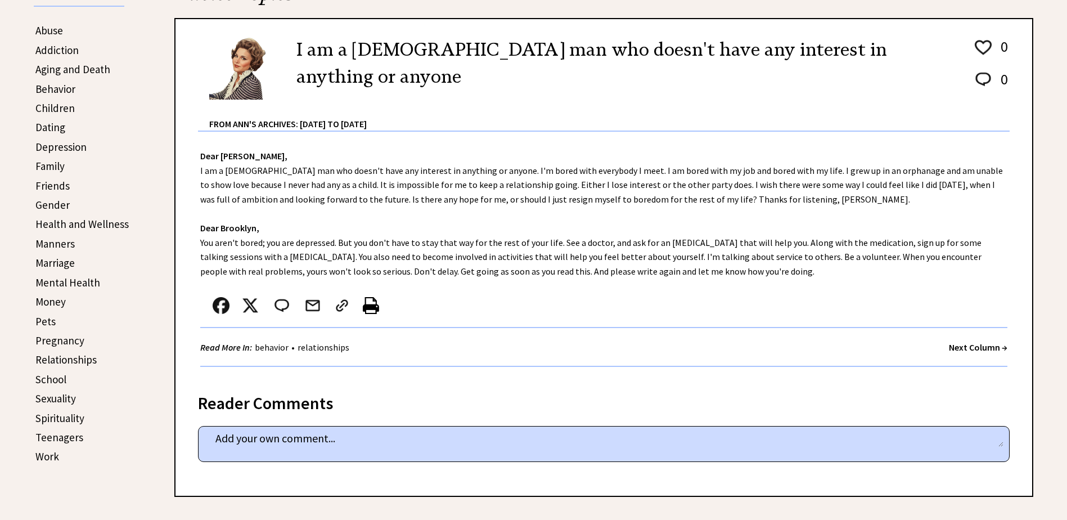
click at [962, 346] on strong "Next Column →" at bounding box center [978, 346] width 58 height 11
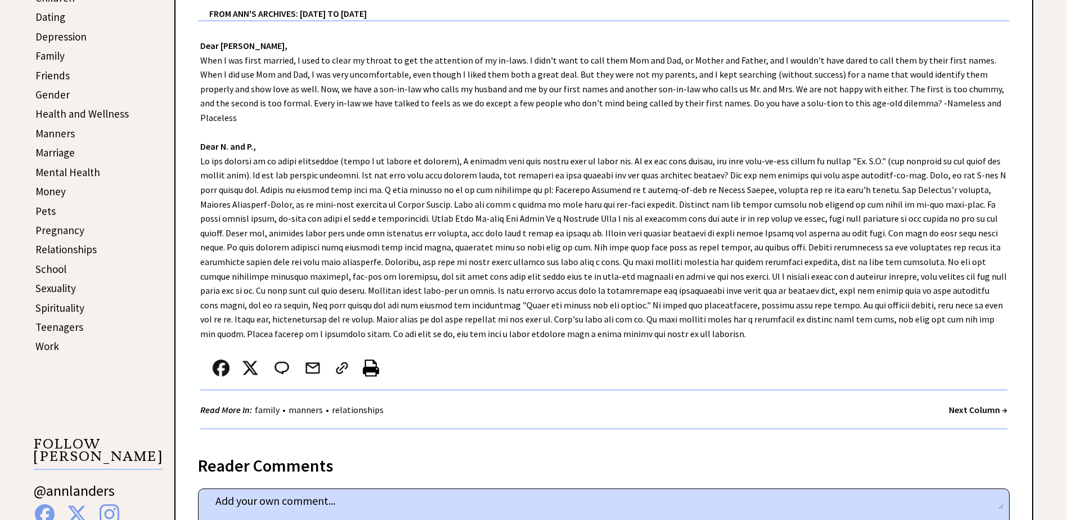
scroll to position [394, 0]
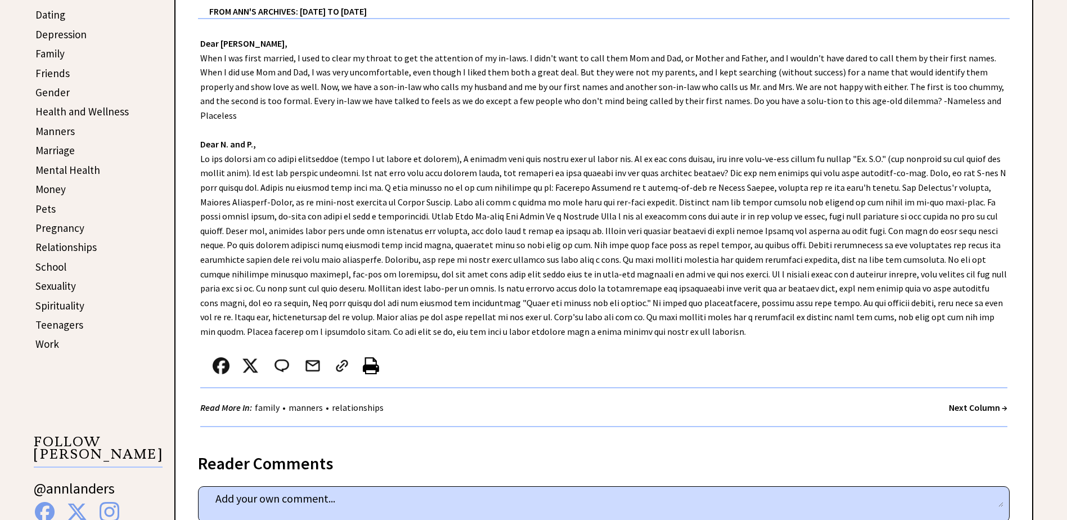
click at [952, 402] on strong "Next Column →" at bounding box center [978, 407] width 58 height 11
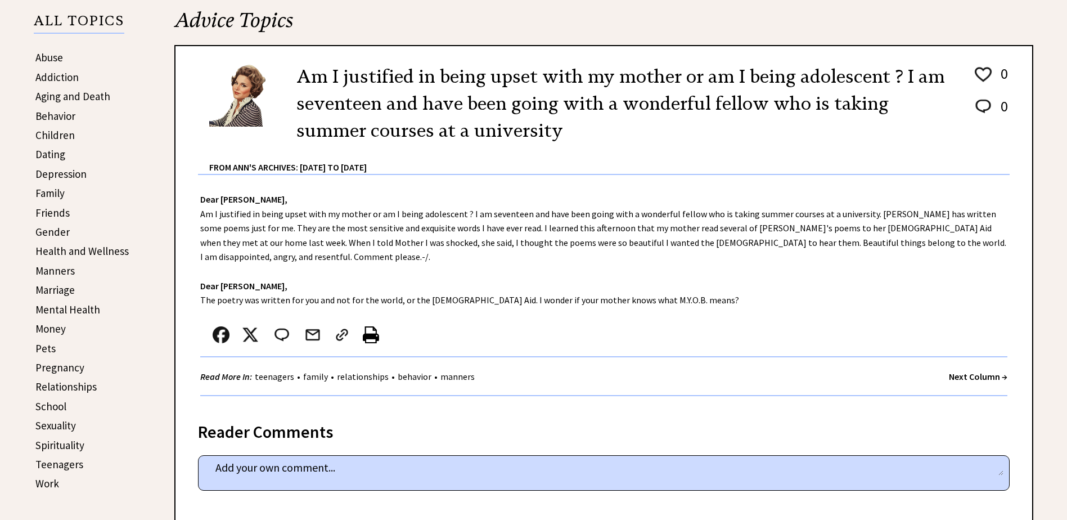
scroll to position [281, 0]
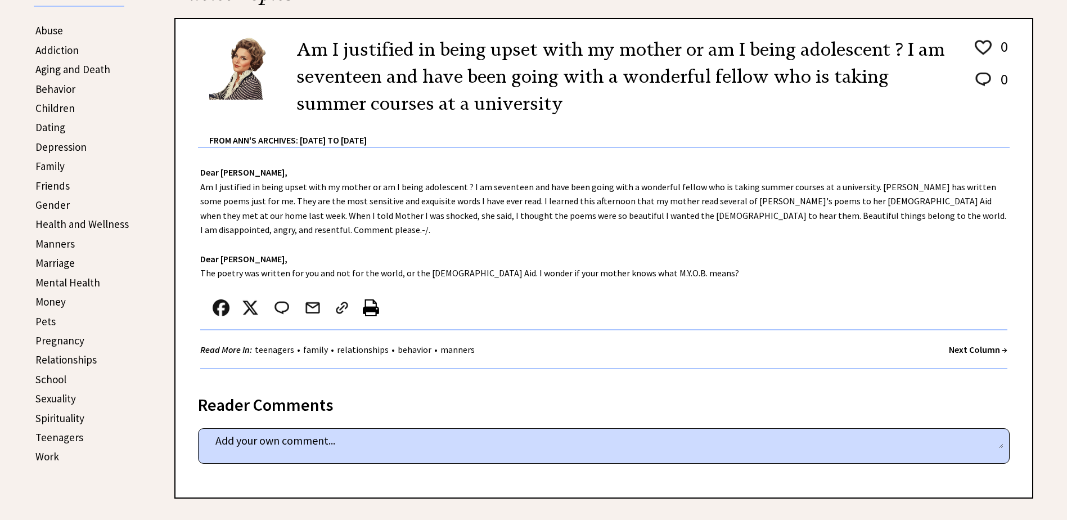
click at [962, 344] on strong "Next Column →" at bounding box center [978, 349] width 58 height 11
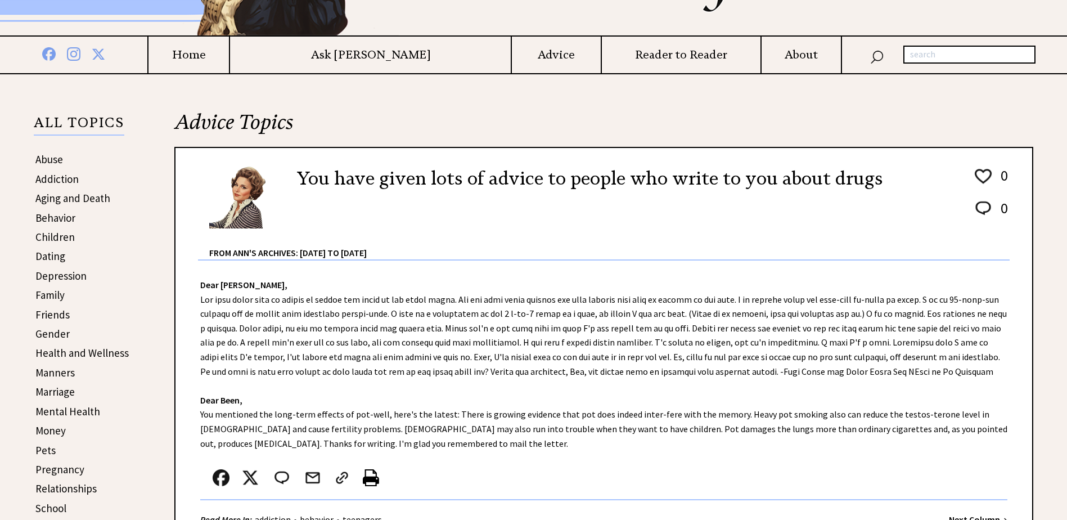
scroll to position [225, 0]
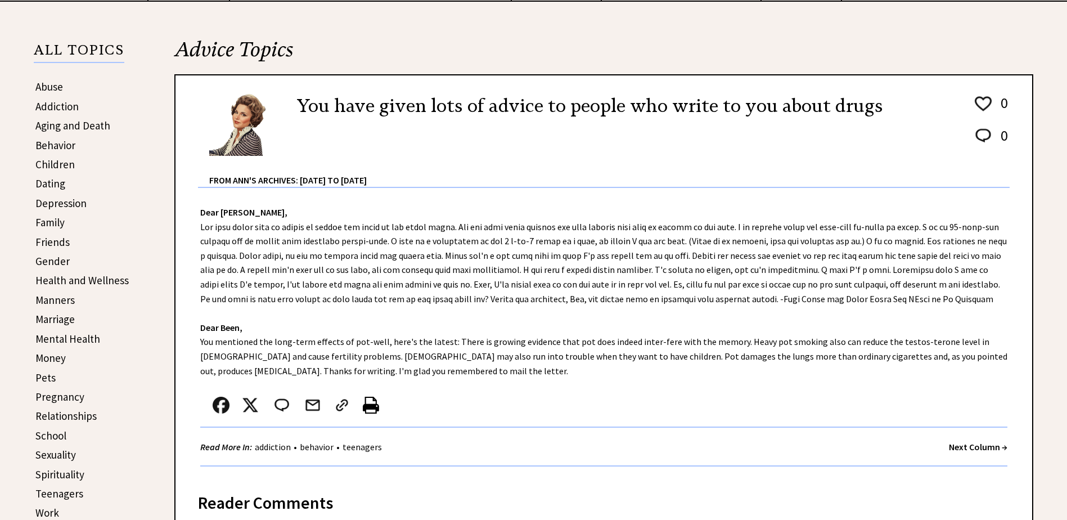
click at [949, 445] on strong "Next Column →" at bounding box center [978, 446] width 58 height 11
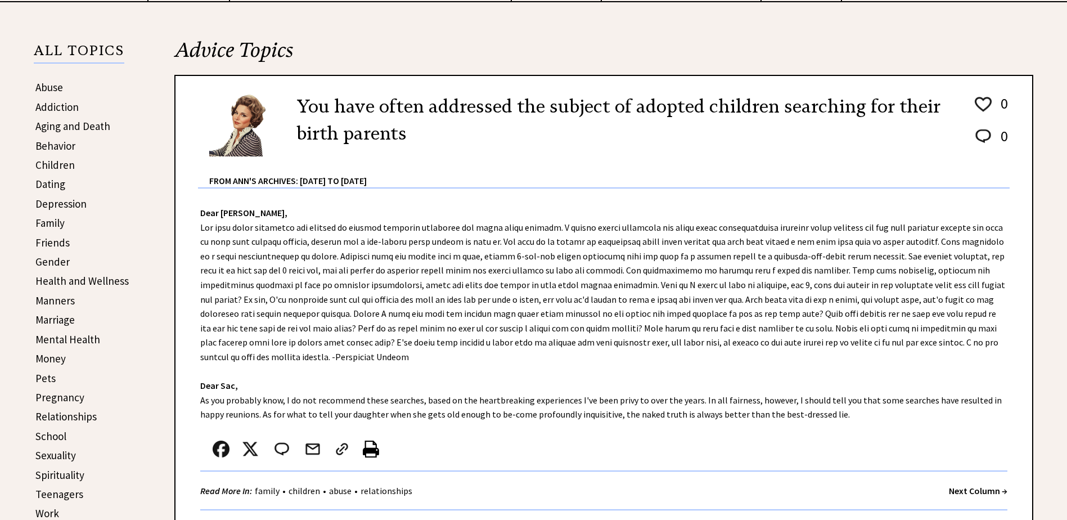
scroll to position [225, 0]
click at [953, 489] on strong "Next Column →" at bounding box center [978, 489] width 58 height 11
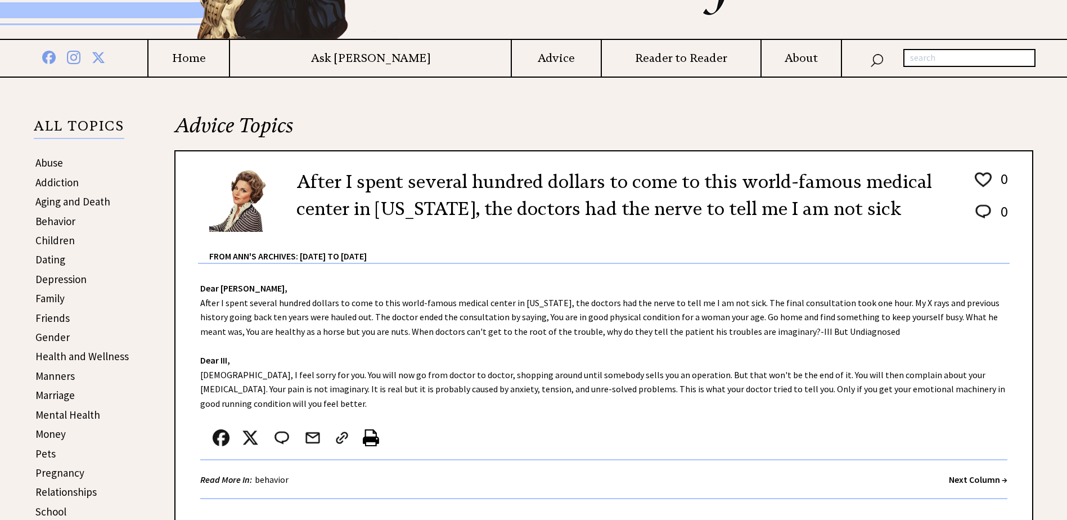
scroll to position [169, 0]
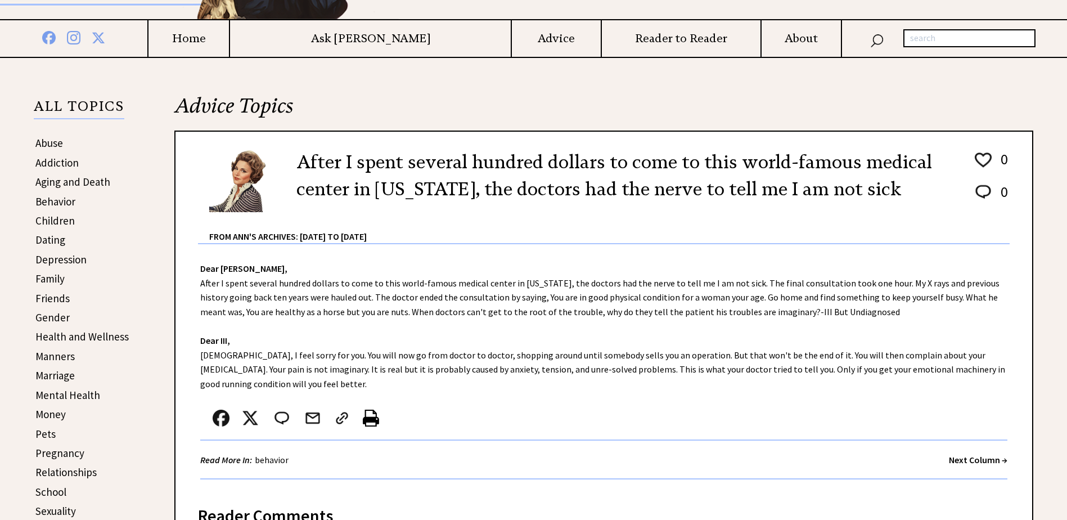
click at [960, 460] on strong "Next Column →" at bounding box center [978, 459] width 58 height 11
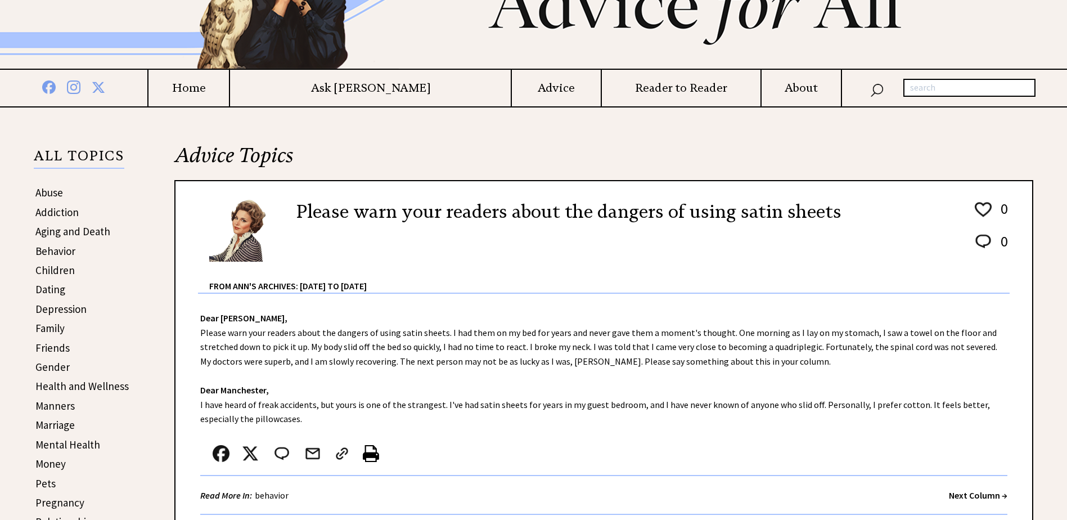
scroll to position [169, 0]
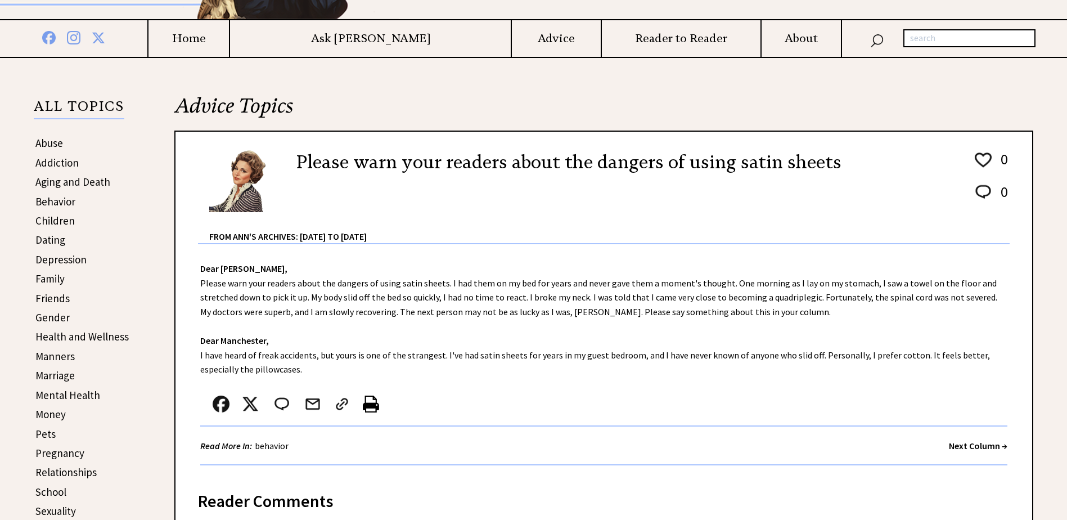
click at [956, 445] on strong "Next Column →" at bounding box center [978, 445] width 58 height 11
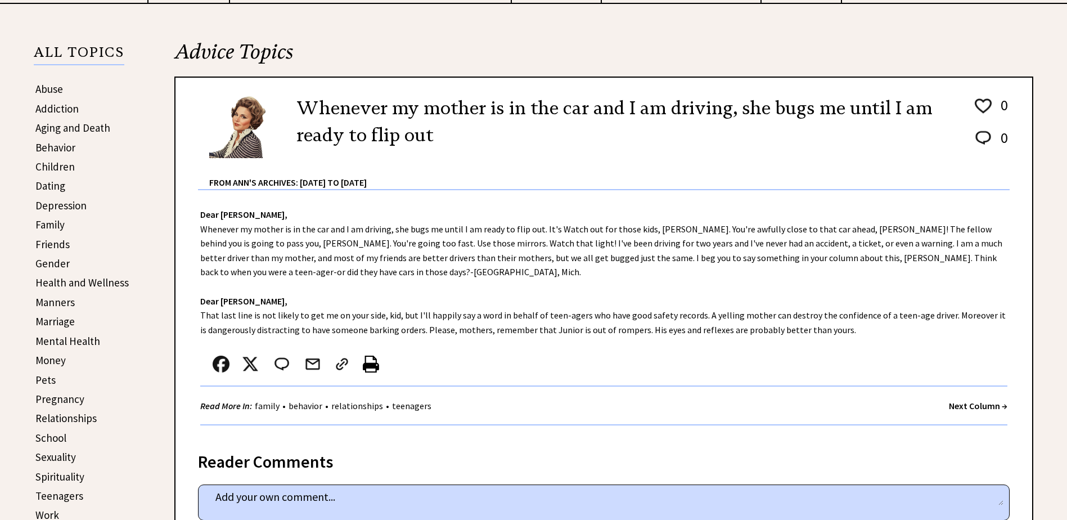
scroll to position [225, 0]
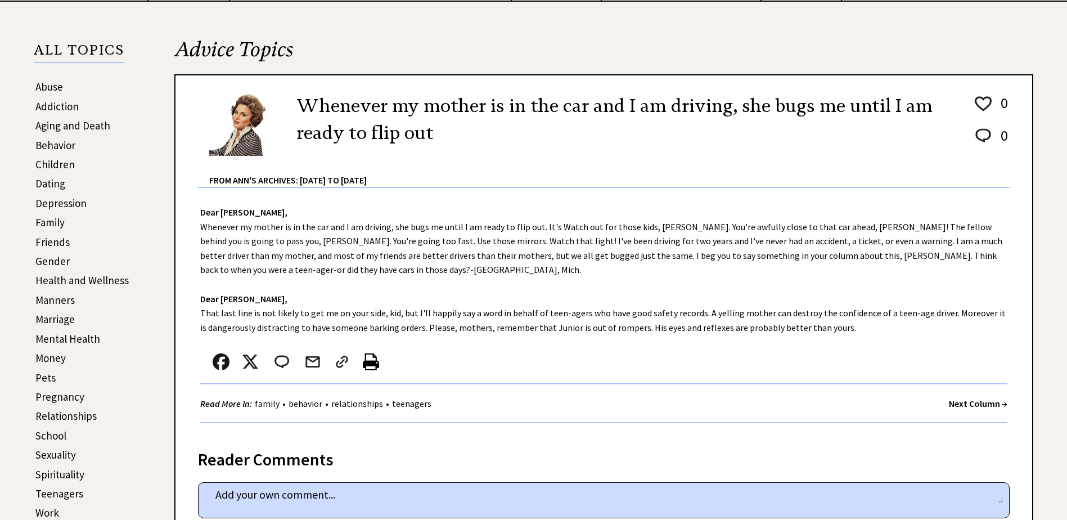
click at [952, 404] on strong "Next Column →" at bounding box center [978, 403] width 58 height 11
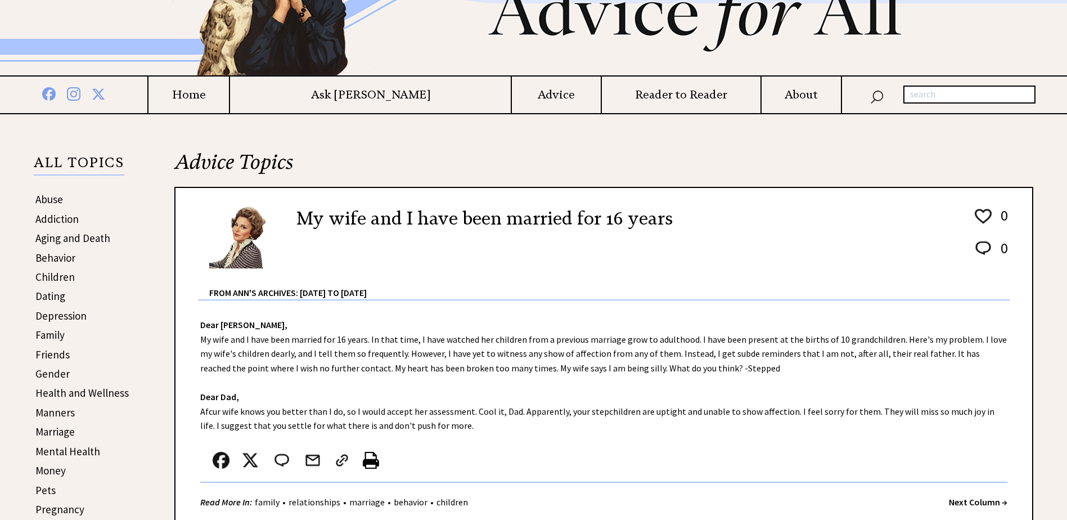
scroll to position [169, 0]
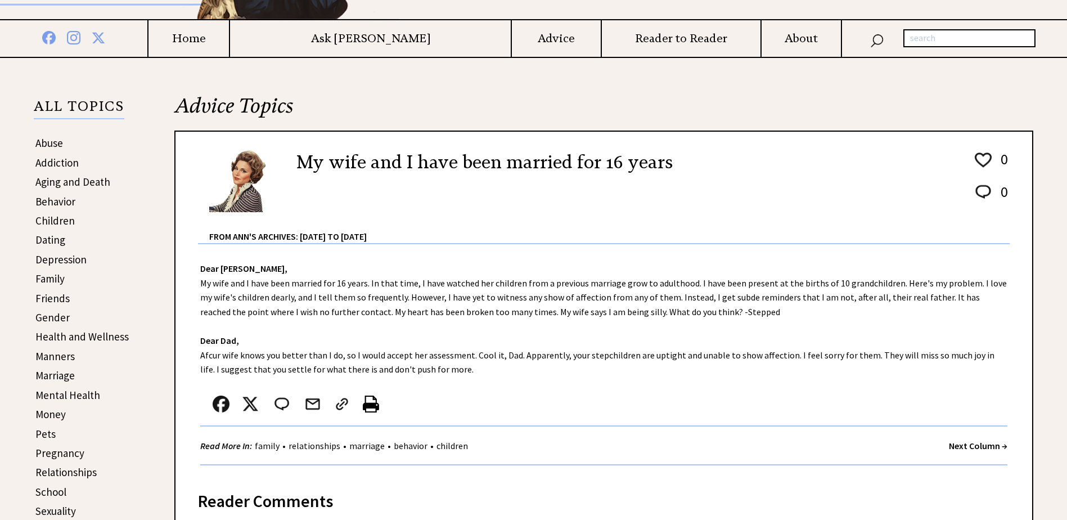
click at [961, 445] on strong "Next Column →" at bounding box center [978, 445] width 58 height 11
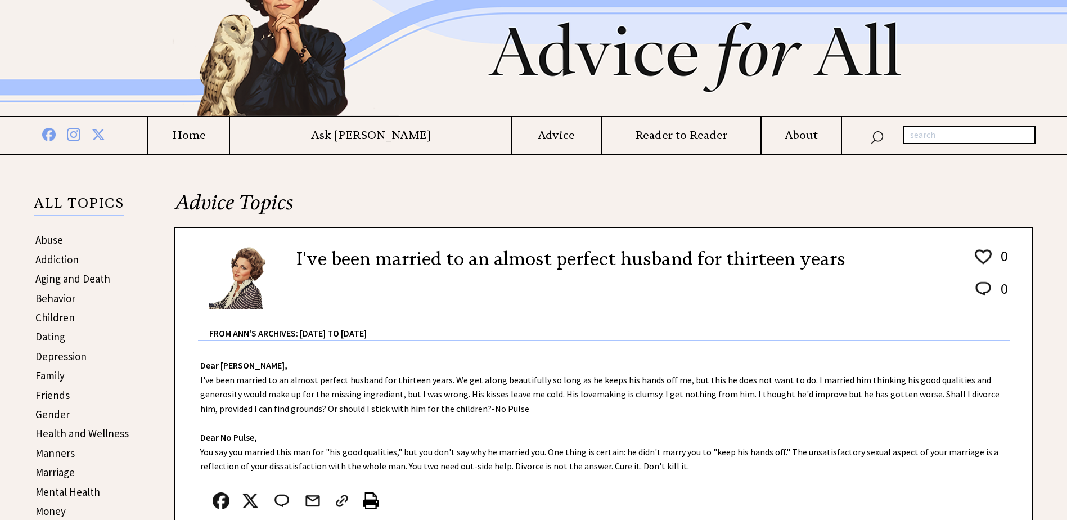
scroll to position [112, 0]
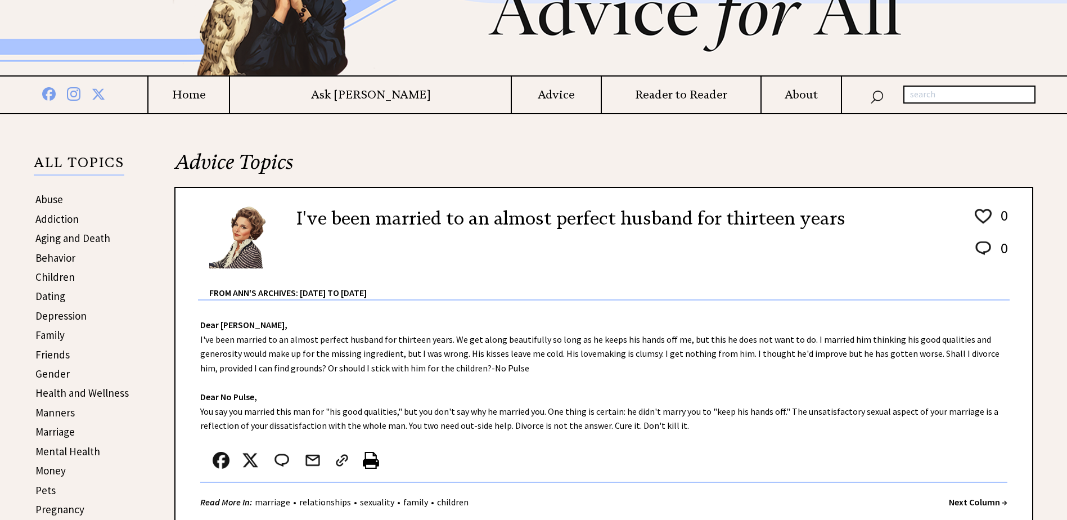
click at [952, 501] on strong "Next Column →" at bounding box center [978, 501] width 58 height 11
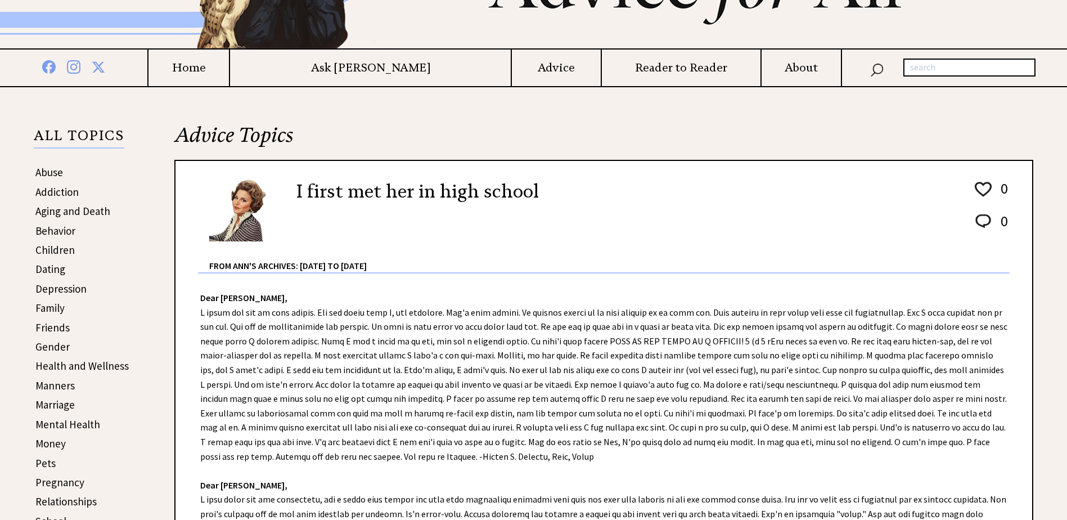
scroll to position [225, 0]
